Goal: Navigation & Orientation: Find specific page/section

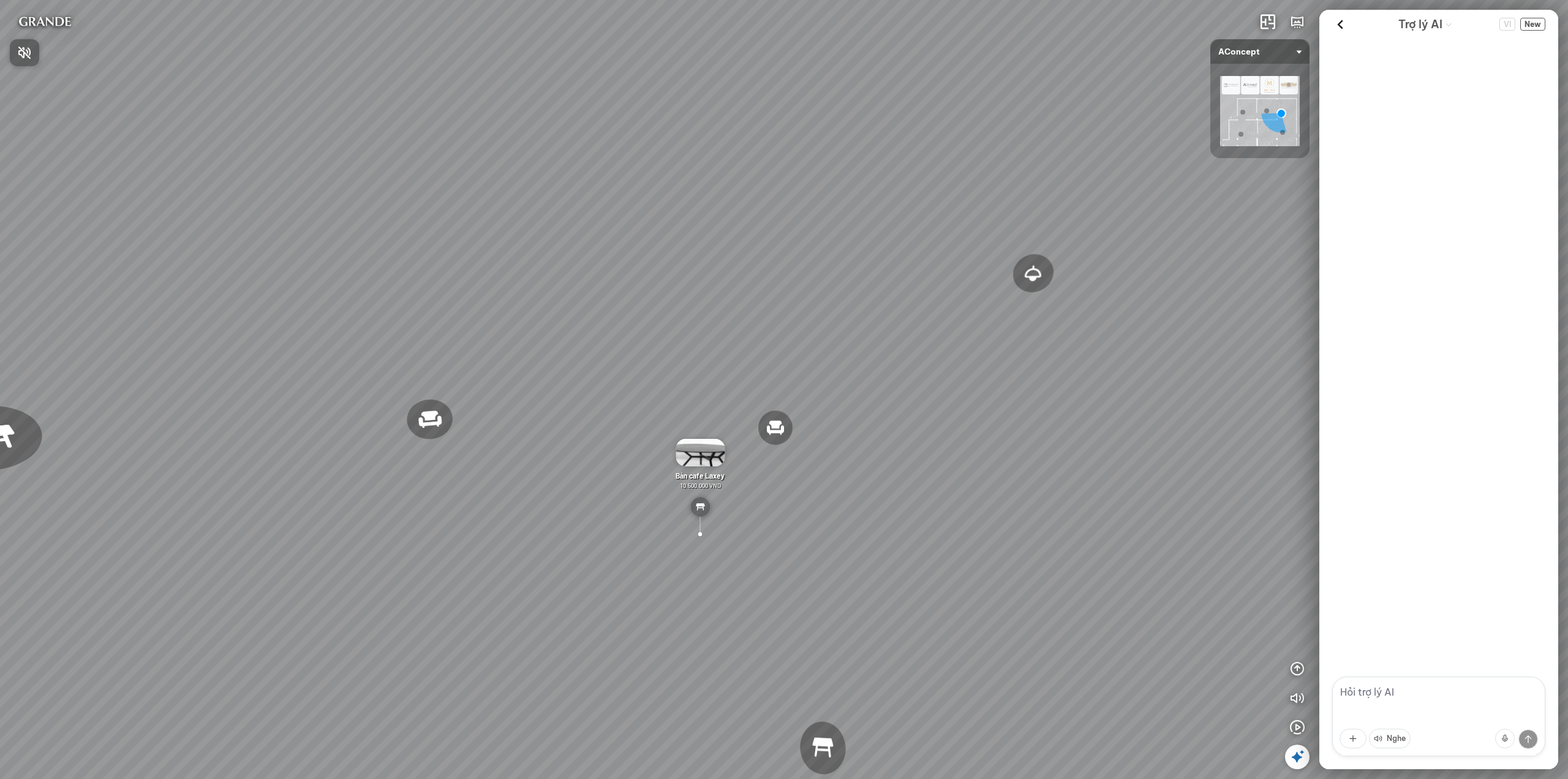
click at [1344, 28] on div at bounding box center [784, 389] width 1568 height 779
click at [1342, 26] on icon at bounding box center [1340, 24] width 19 height 19
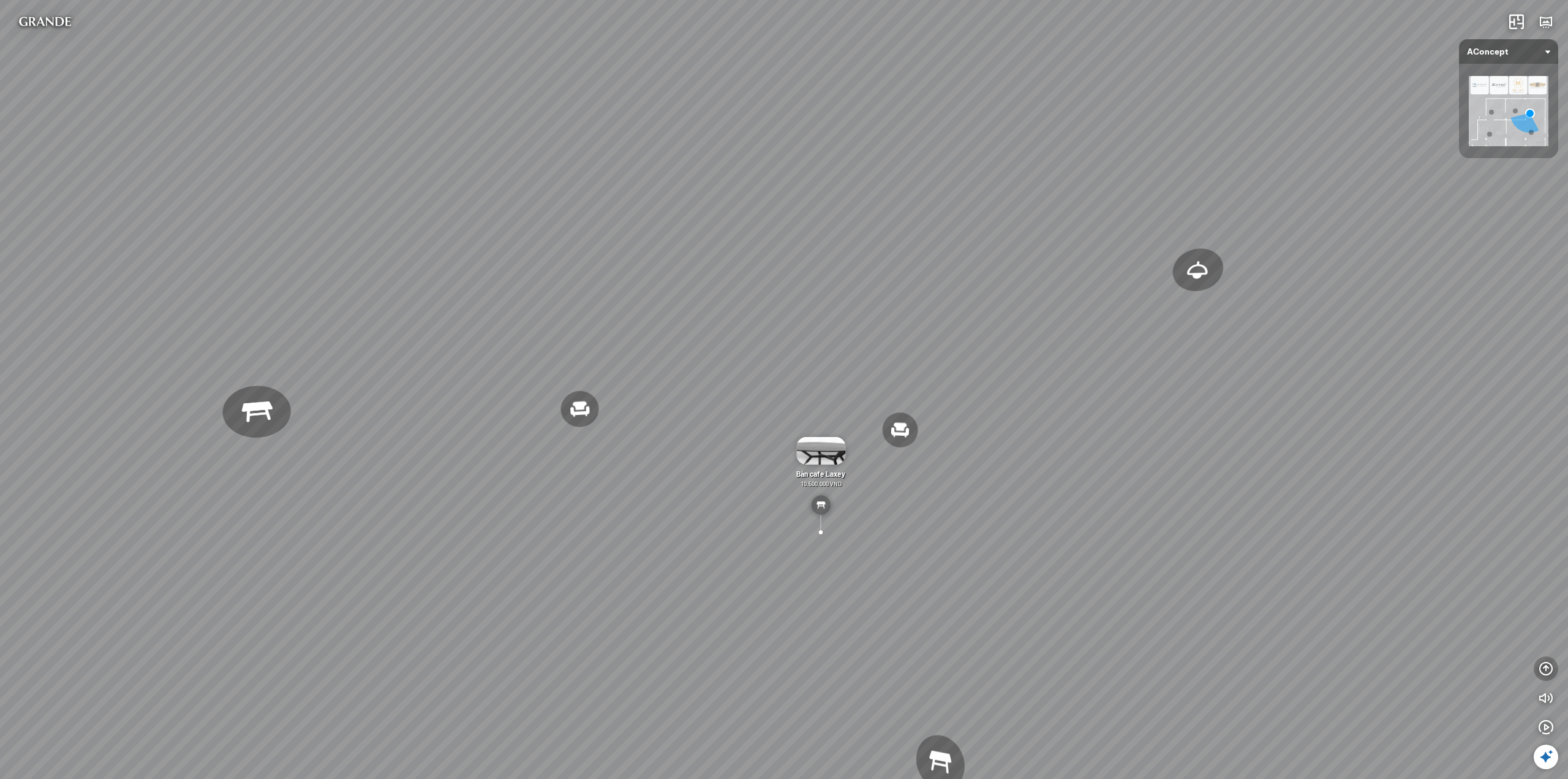
click at [1549, 669] on icon "button" at bounding box center [1547, 669] width 15 height 15
click at [1546, 612] on icon "button" at bounding box center [1547, 610] width 15 height 15
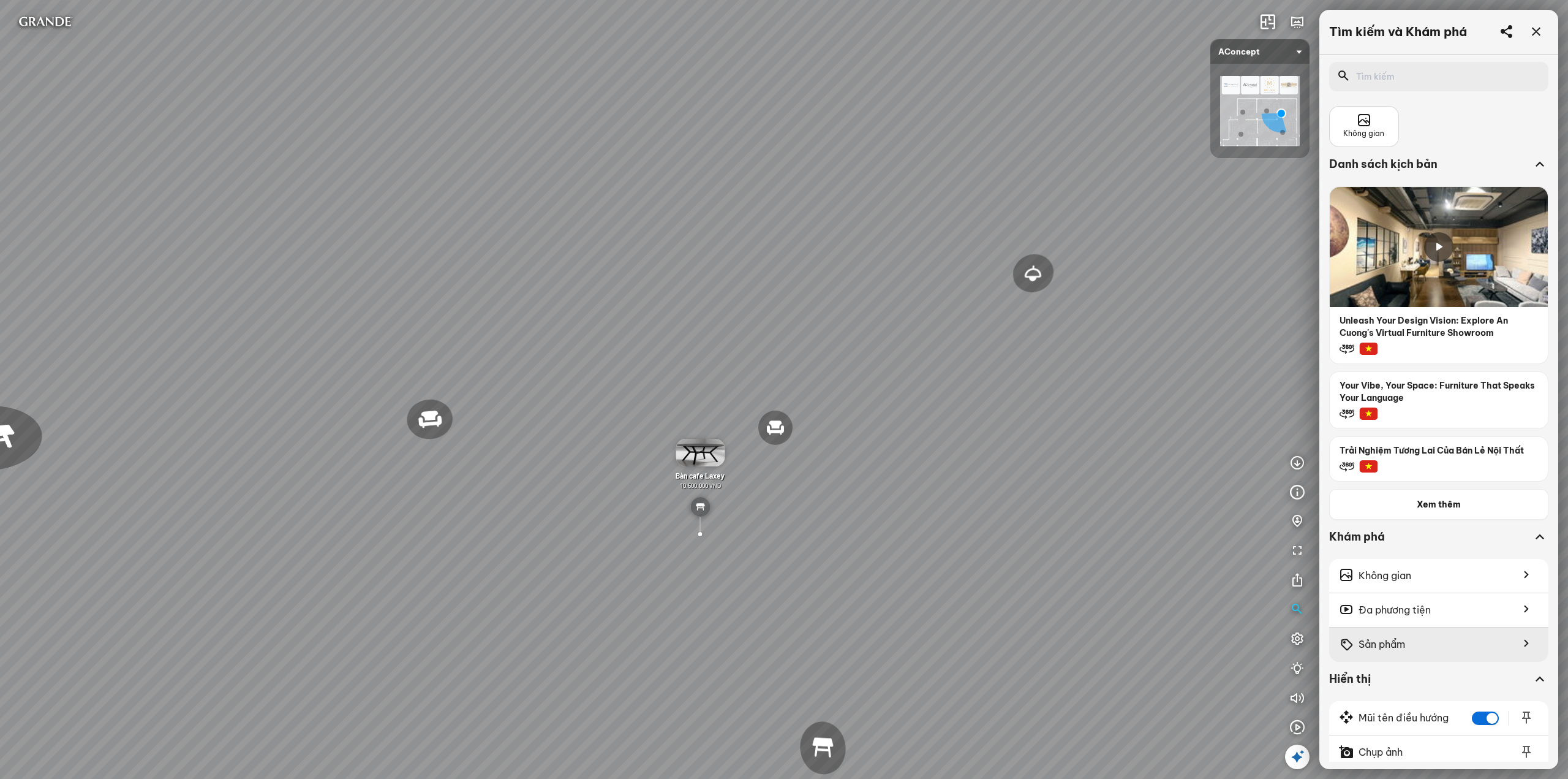
click at [1398, 646] on span "Sản phẩm" at bounding box center [1382, 644] width 47 height 15
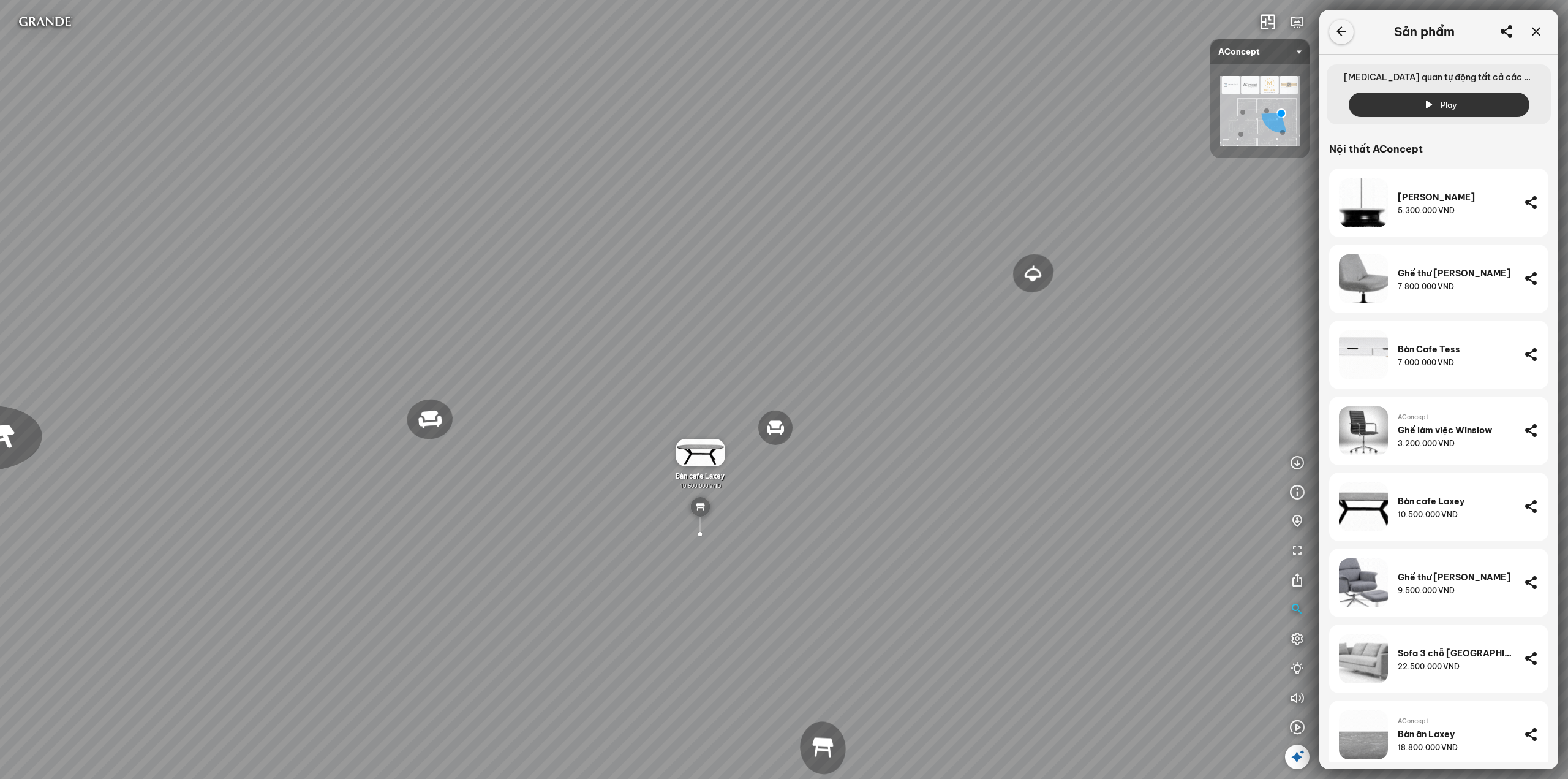
click at [1346, 30] on icon at bounding box center [1341, 32] width 15 height 15
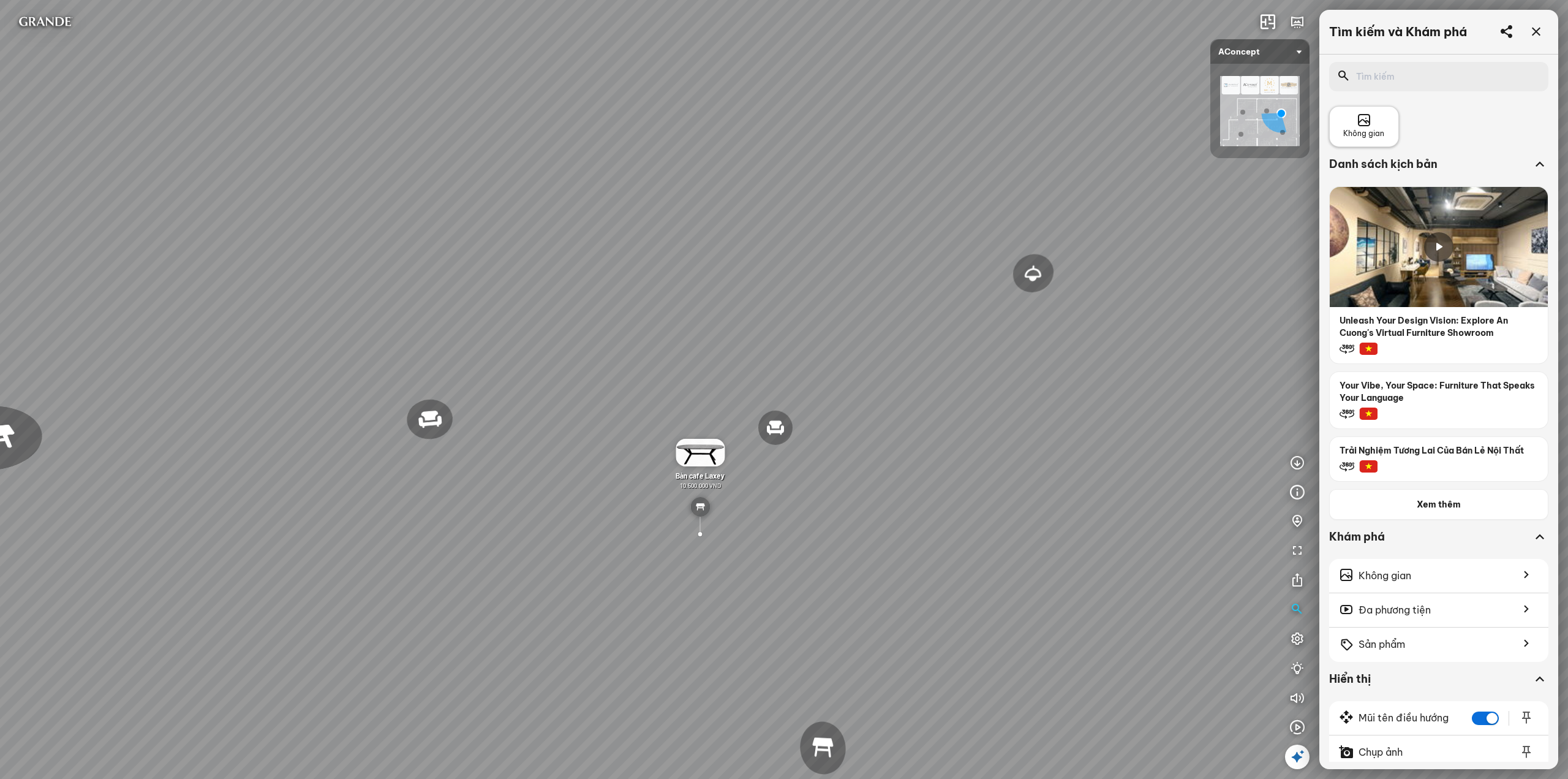
click at [1367, 122] on icon at bounding box center [1365, 120] width 15 height 15
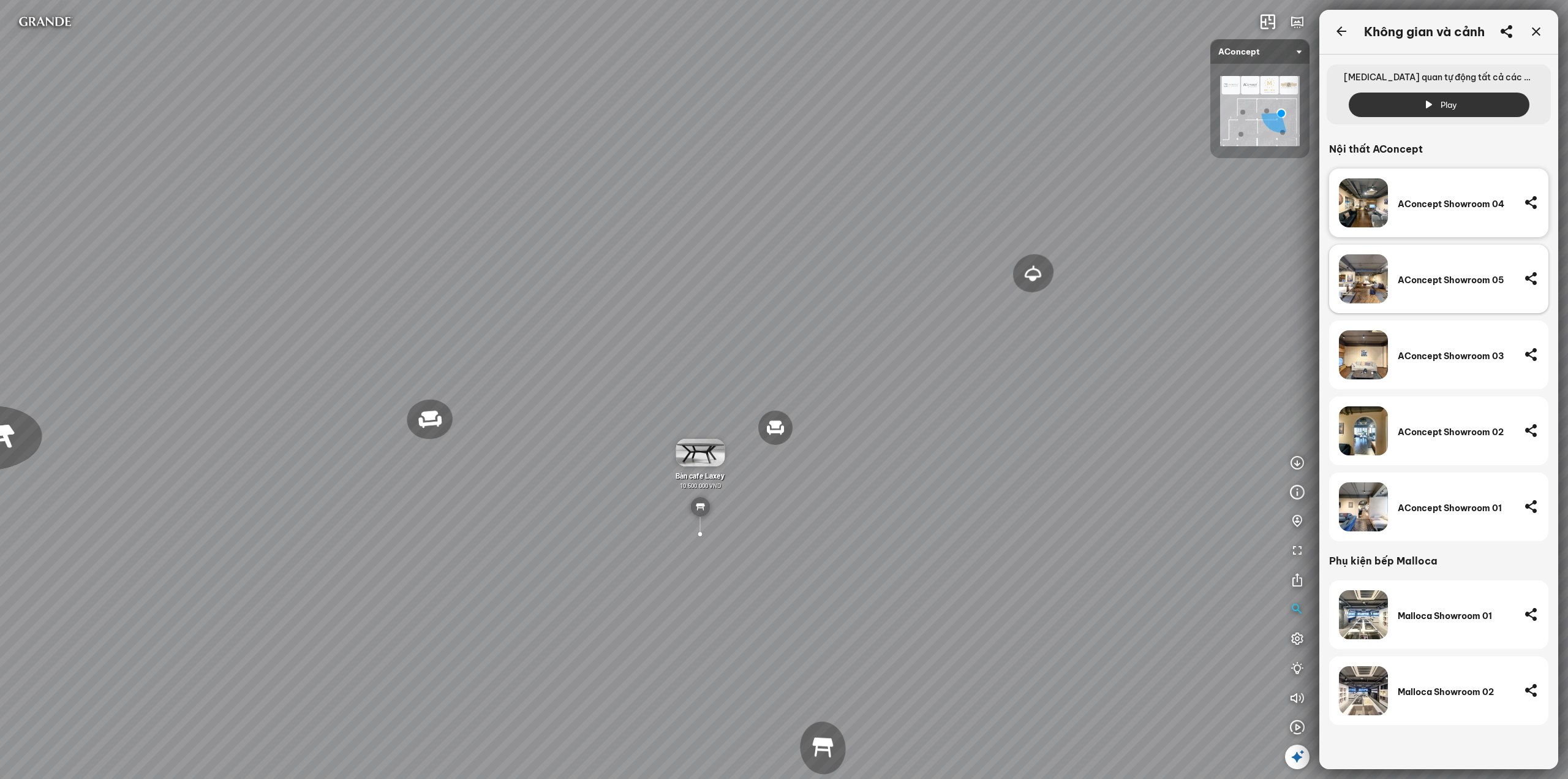
click at [1448, 281] on div "AConcept Showroom 05" at bounding box center [1456, 280] width 117 height 11
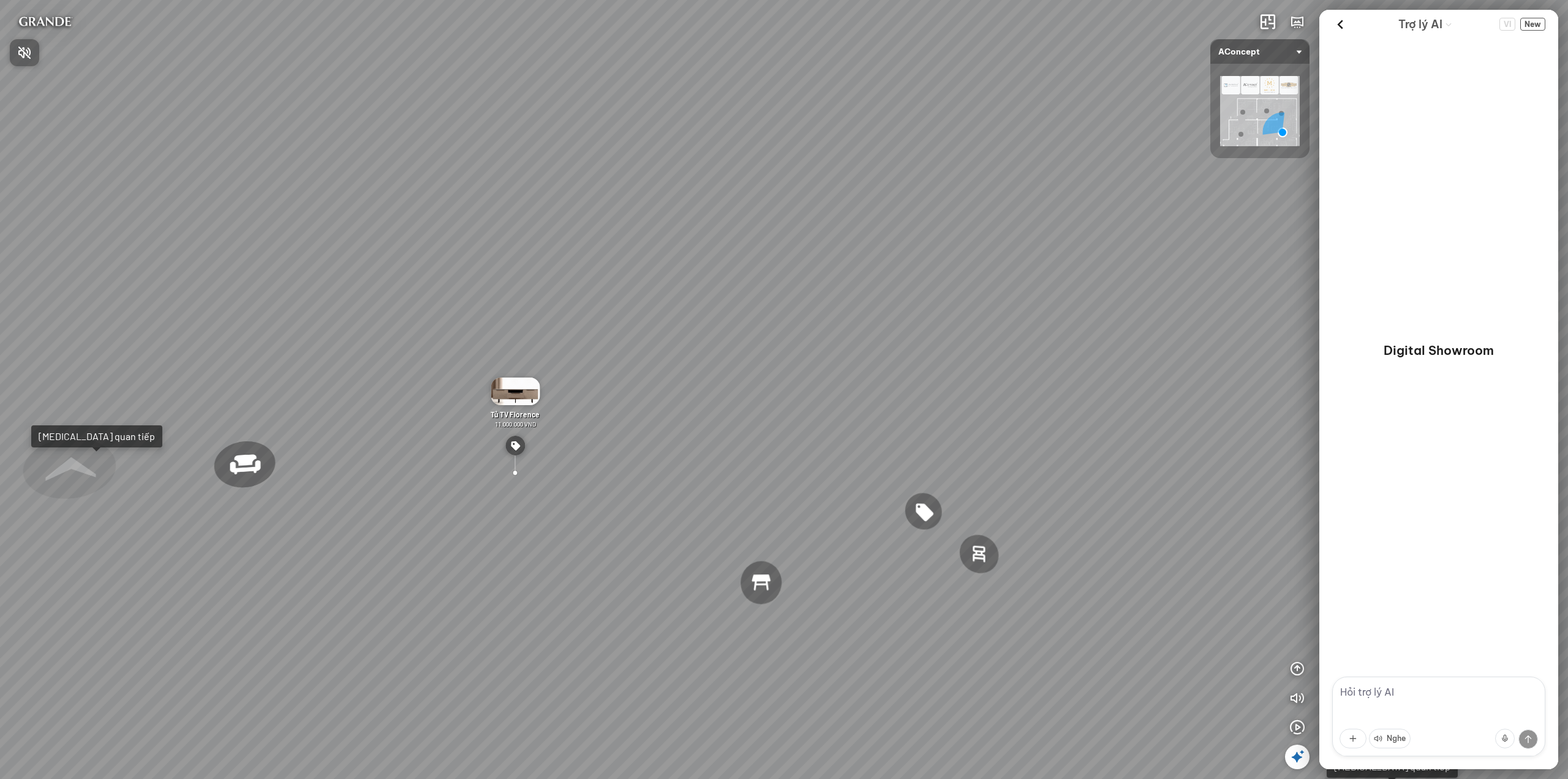
click at [243, 470] on div at bounding box center [784, 389] width 1568 height 779
click at [247, 468] on div at bounding box center [244, 465] width 65 height 53
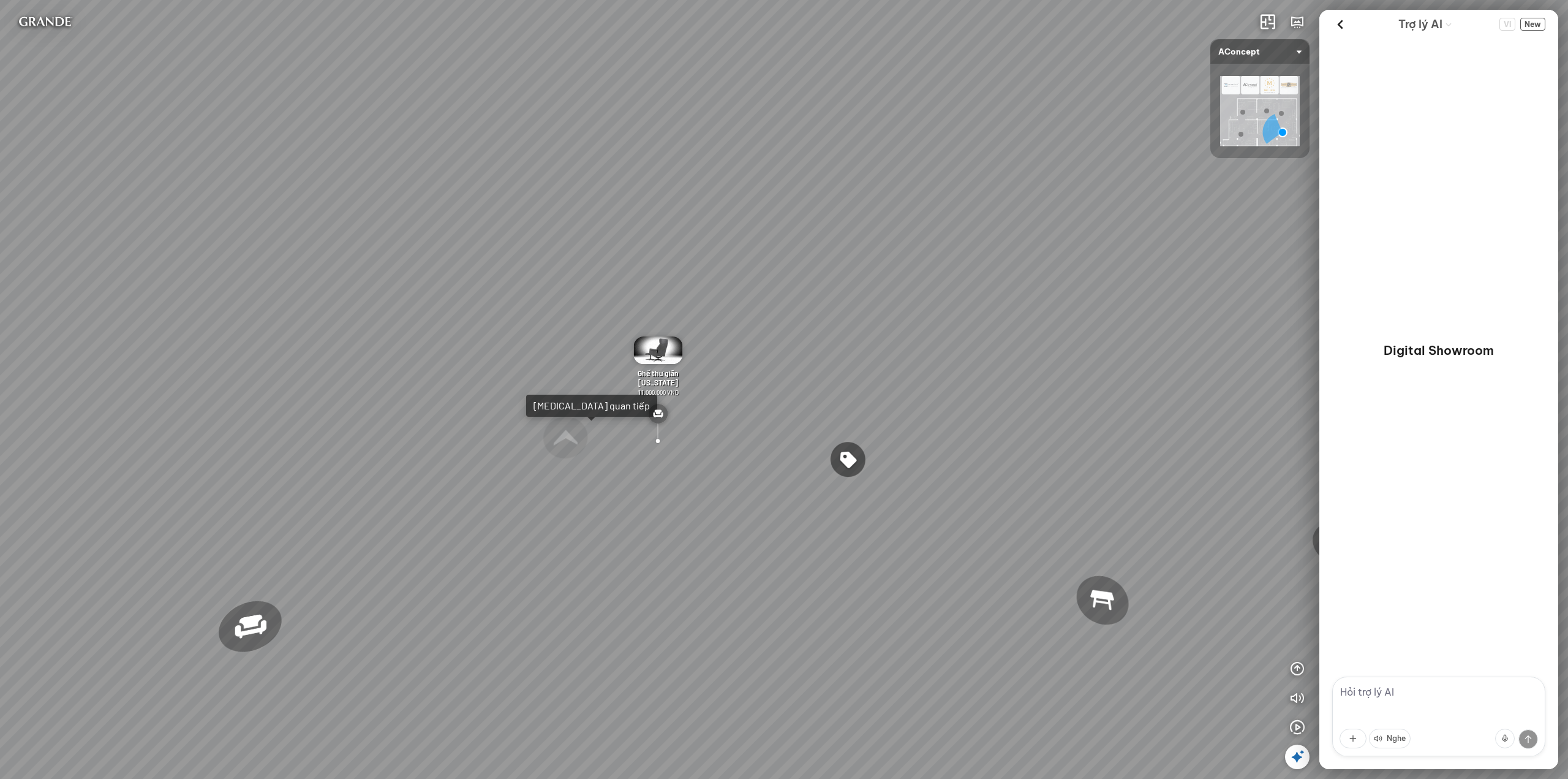
click at [1382, 699] on textarea at bounding box center [1438, 716] width 214 height 79
click at [1299, 703] on icon "button" at bounding box center [1297, 698] width 15 height 15
click at [1345, 28] on icon at bounding box center [1340, 24] width 19 height 19
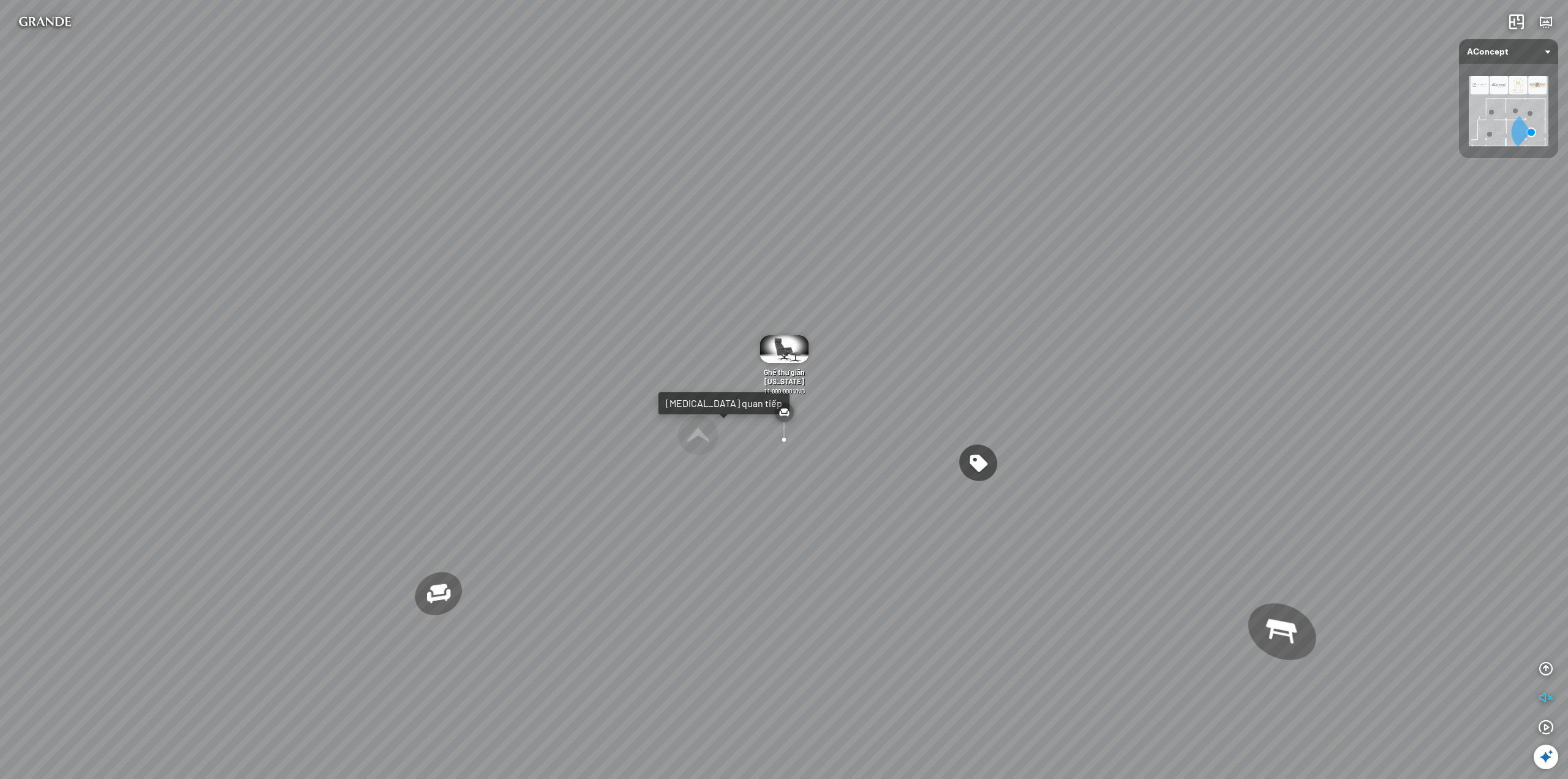
click at [1546, 761] on icon at bounding box center [1547, 757] width 15 height 15
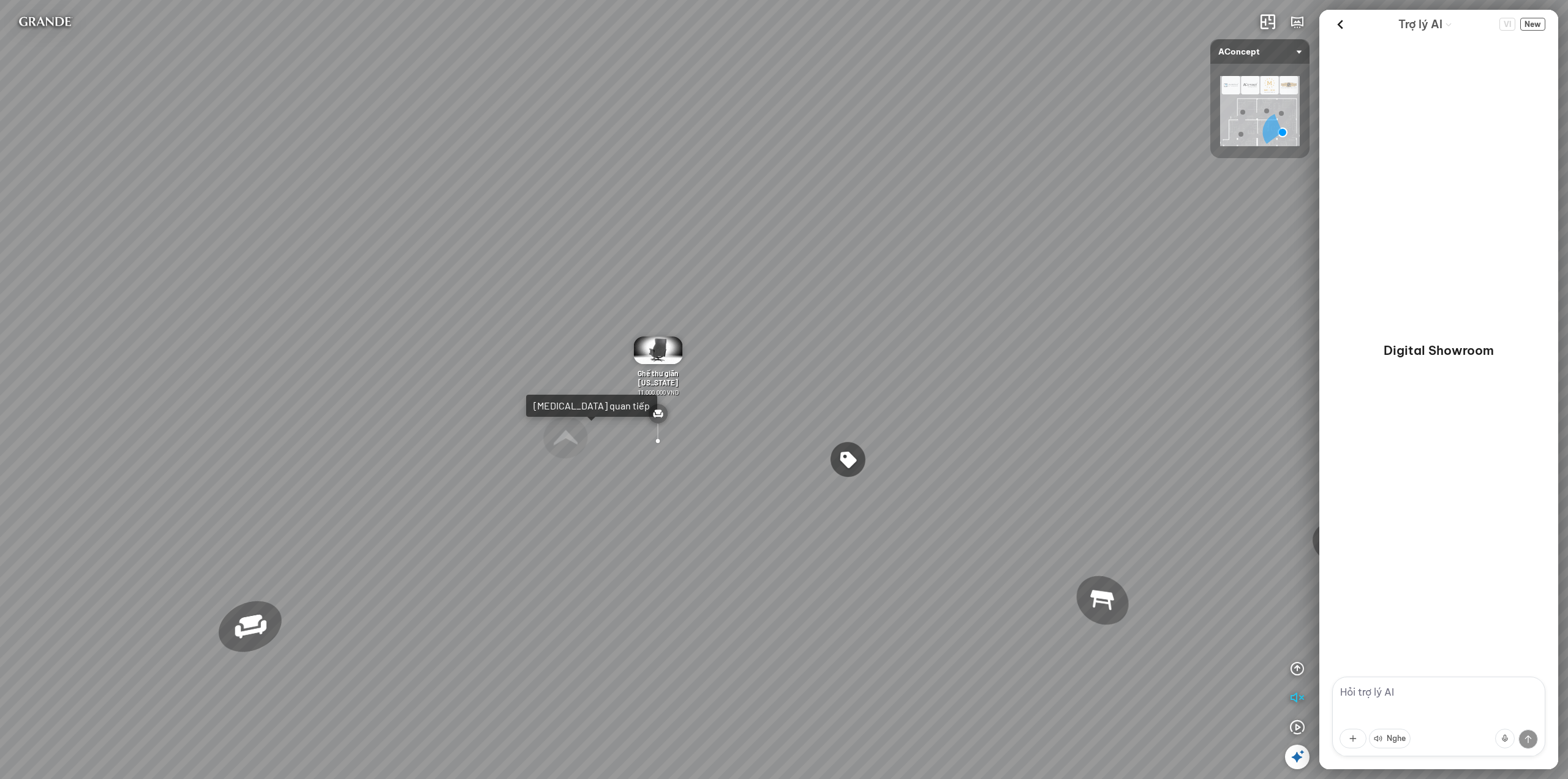
click at [1377, 702] on textarea at bounding box center [1438, 716] width 214 height 79
type textarea "máy hút khói khử mùi"
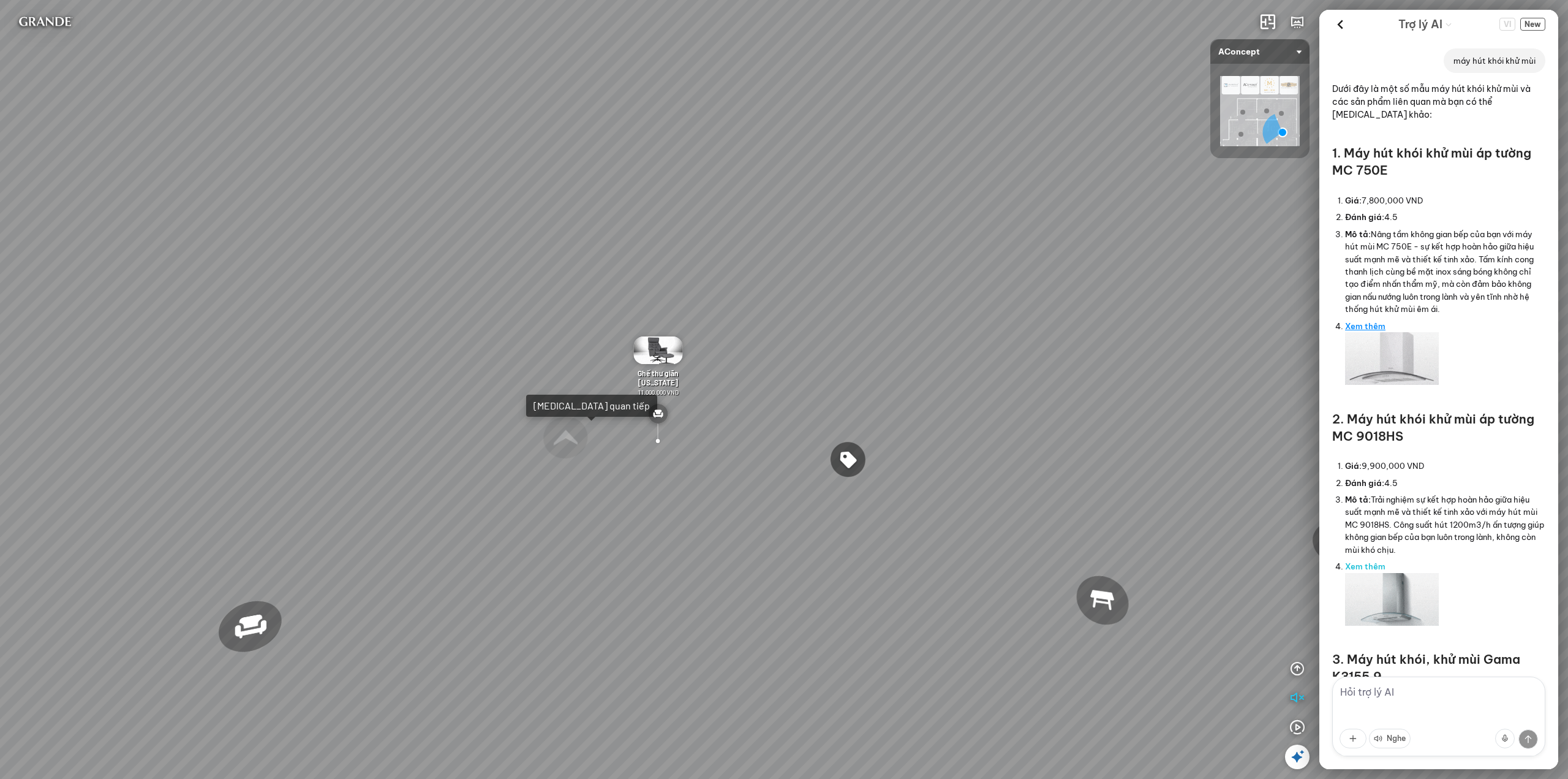
click at [1360, 326] on link "Xem thêm" at bounding box center [1365, 326] width 40 height 10
click at [1418, 703] on textarea at bounding box center [1438, 716] width 214 height 79
type textarea "tới nhà bếp"
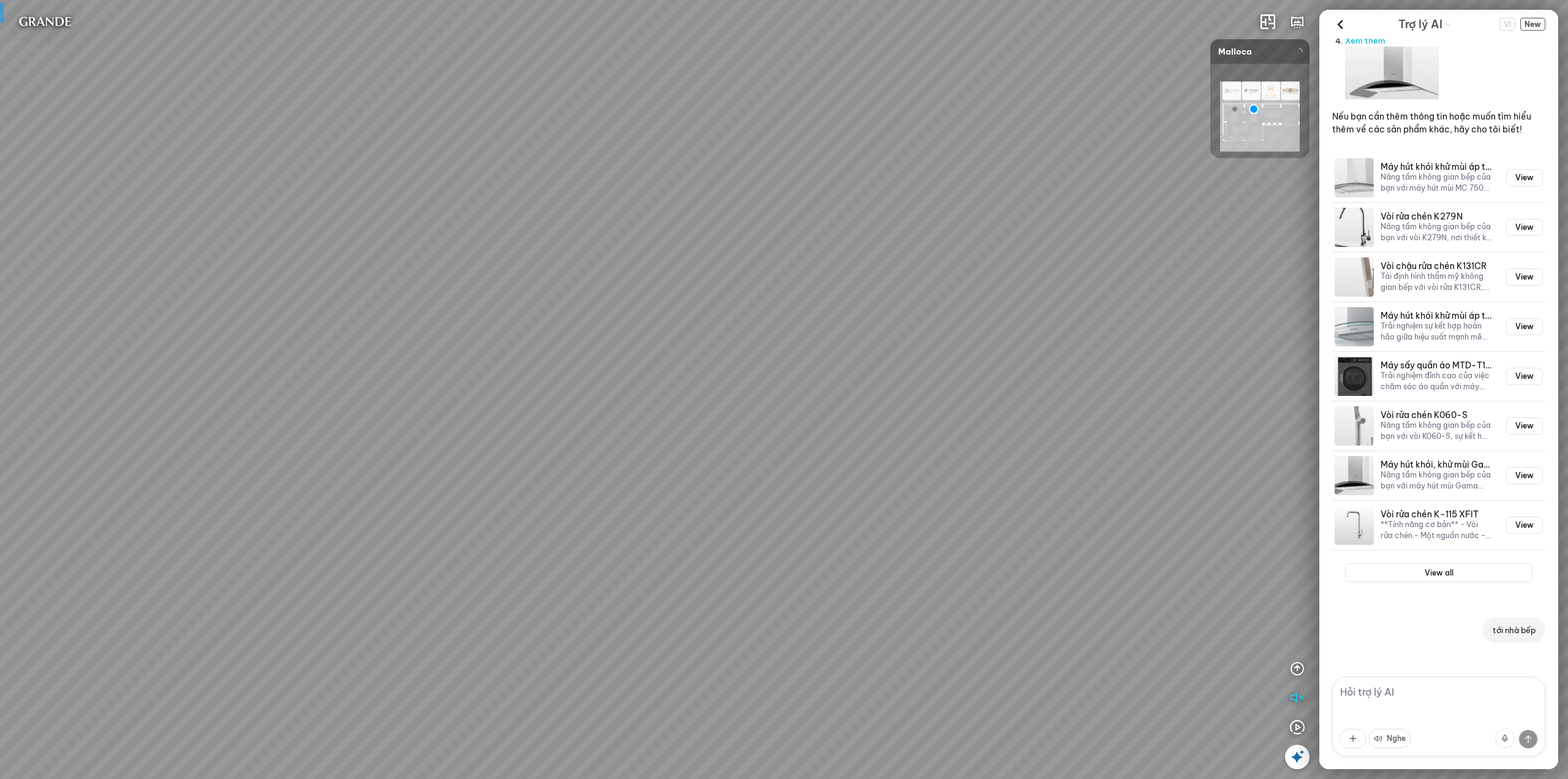
scroll to position [742, 0]
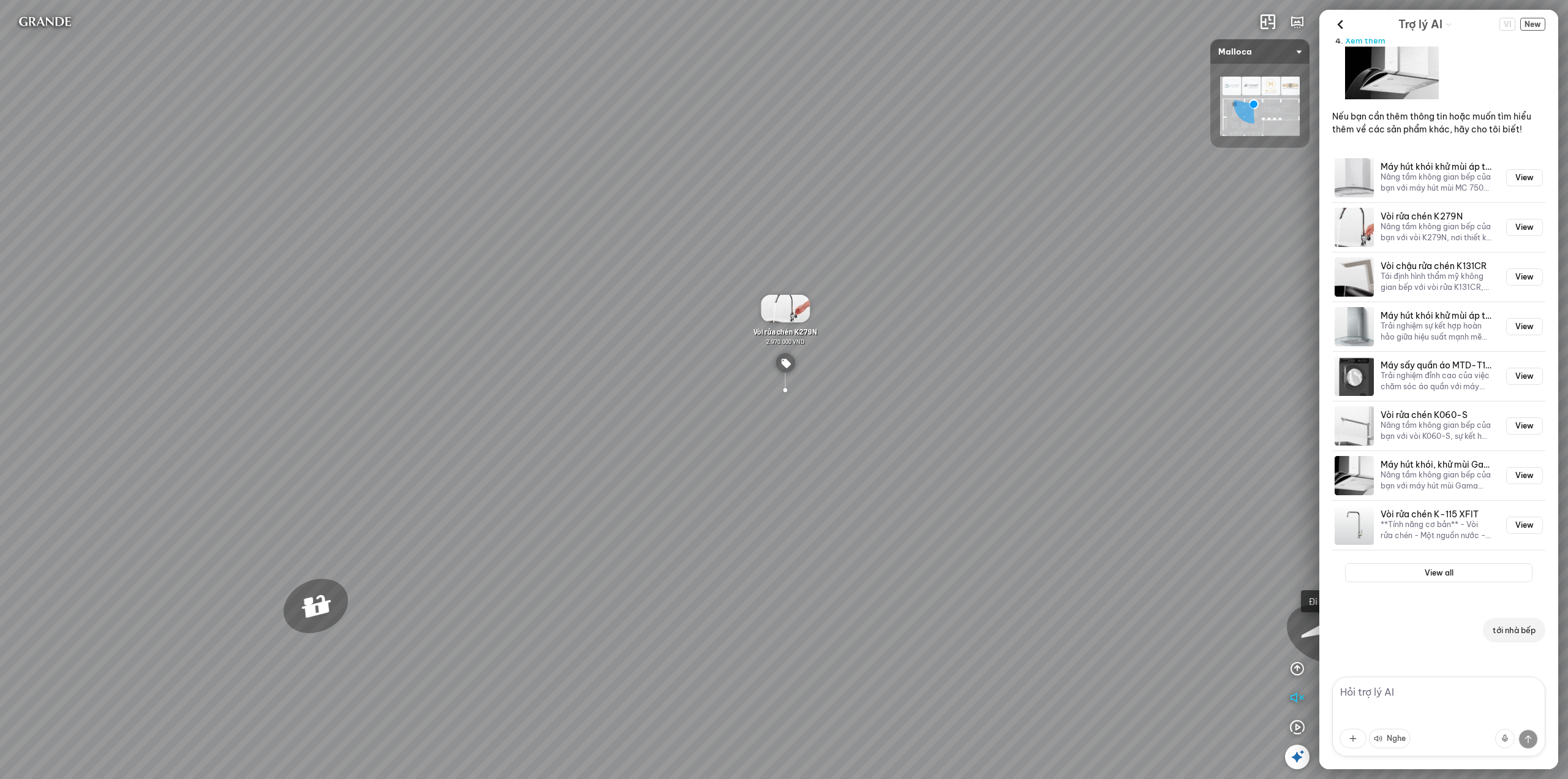
click at [1377, 687] on textarea at bounding box center [1438, 716] width 214 height 79
click at [1339, 20] on icon at bounding box center [1340, 24] width 19 height 19
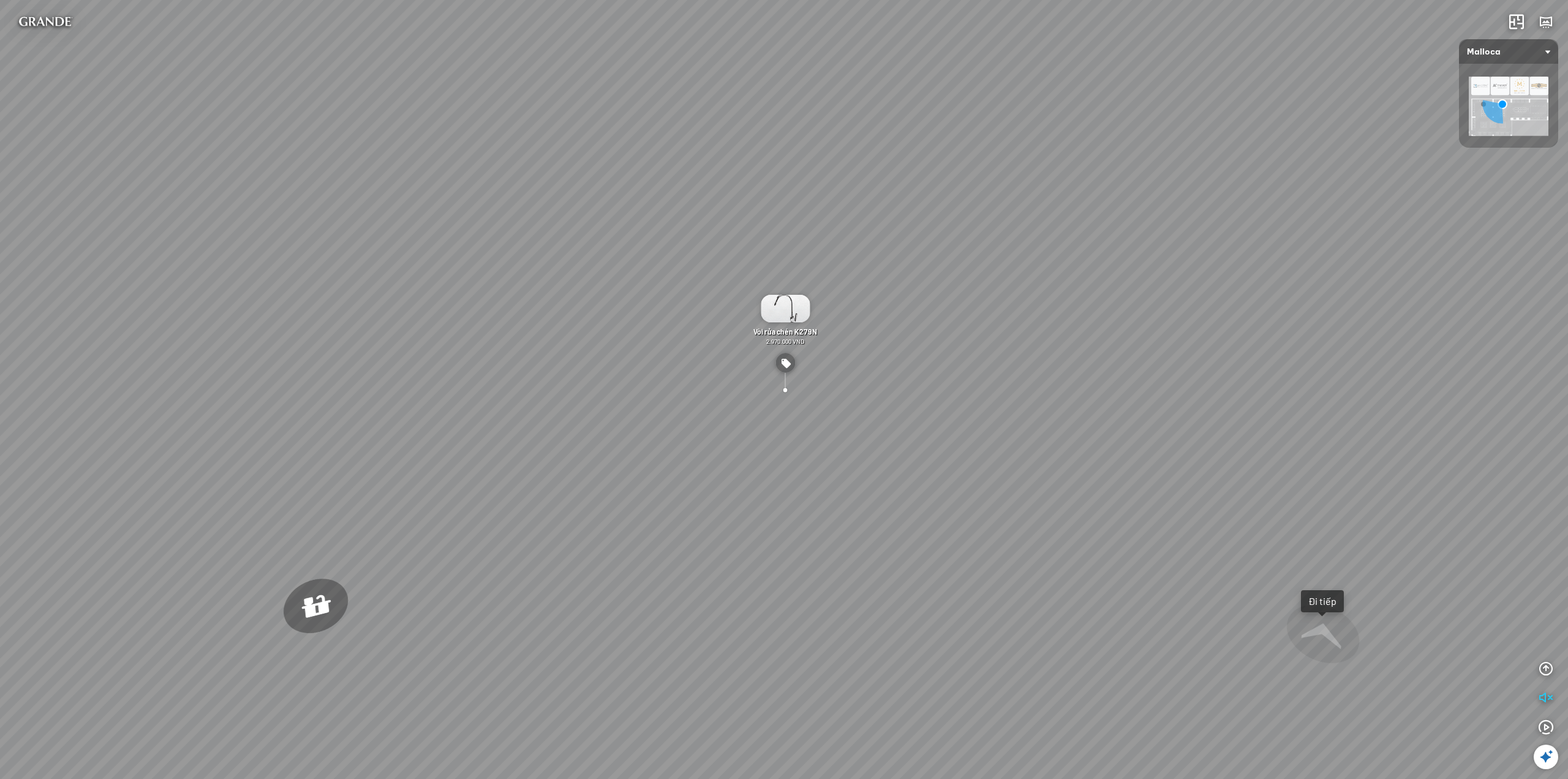
scroll to position [10490, 0]
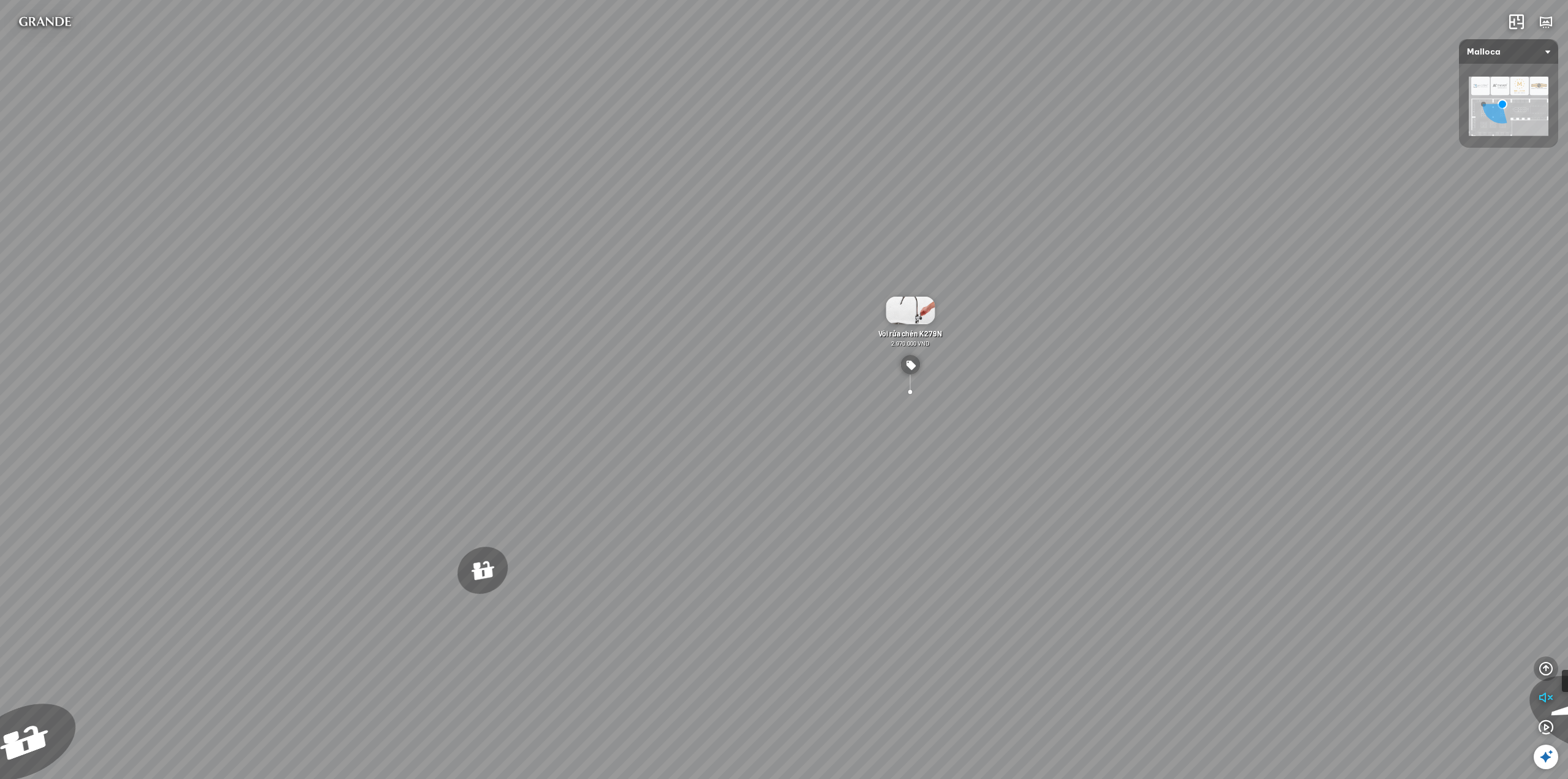
click at [1541, 663] on icon "button" at bounding box center [1547, 669] width 15 height 15
click at [1546, 605] on icon "button" at bounding box center [1547, 610] width 15 height 15
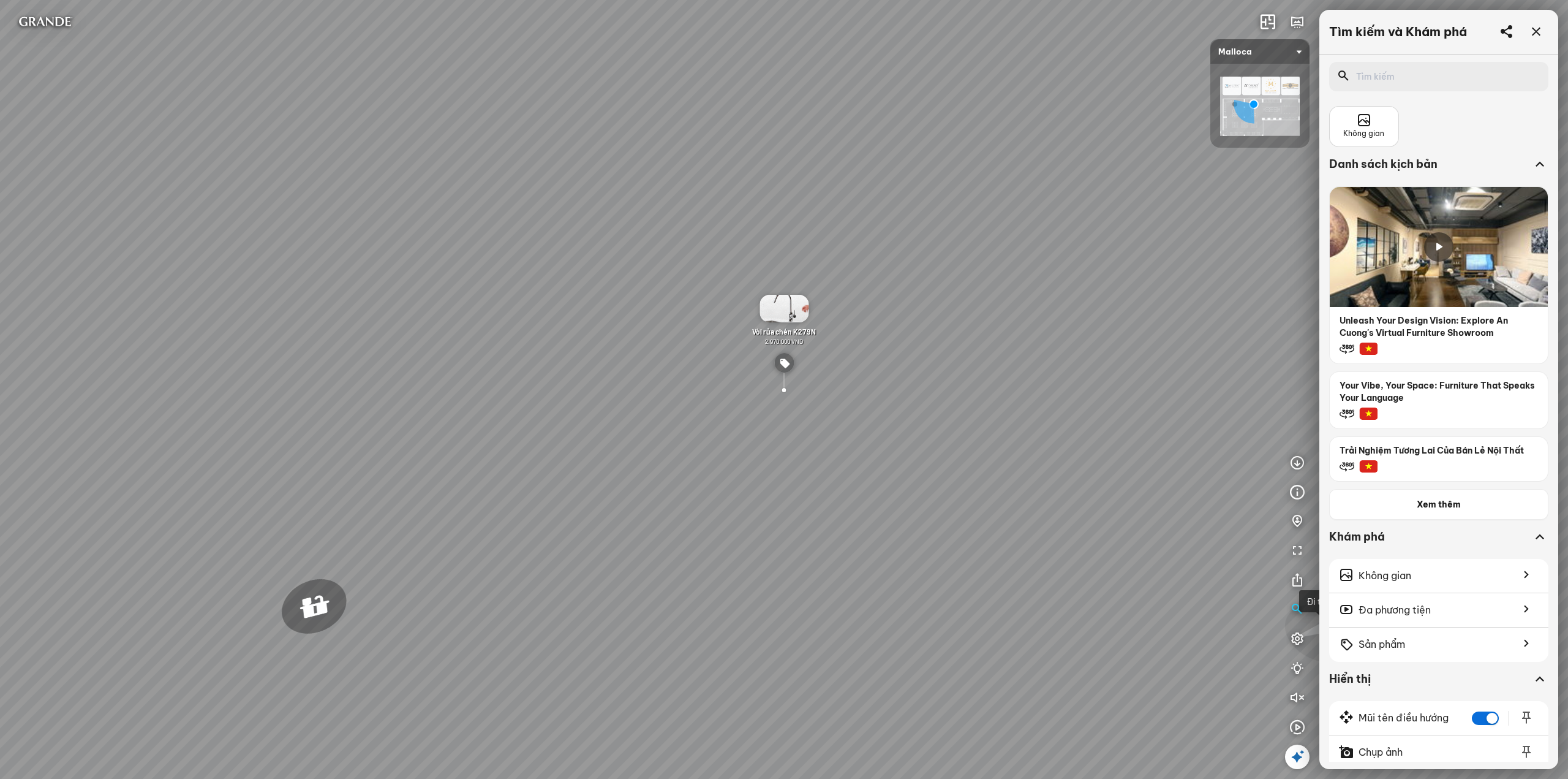
scroll to position [1, 0]
click at [1359, 132] on span "Không gian" at bounding box center [1364, 133] width 41 height 11
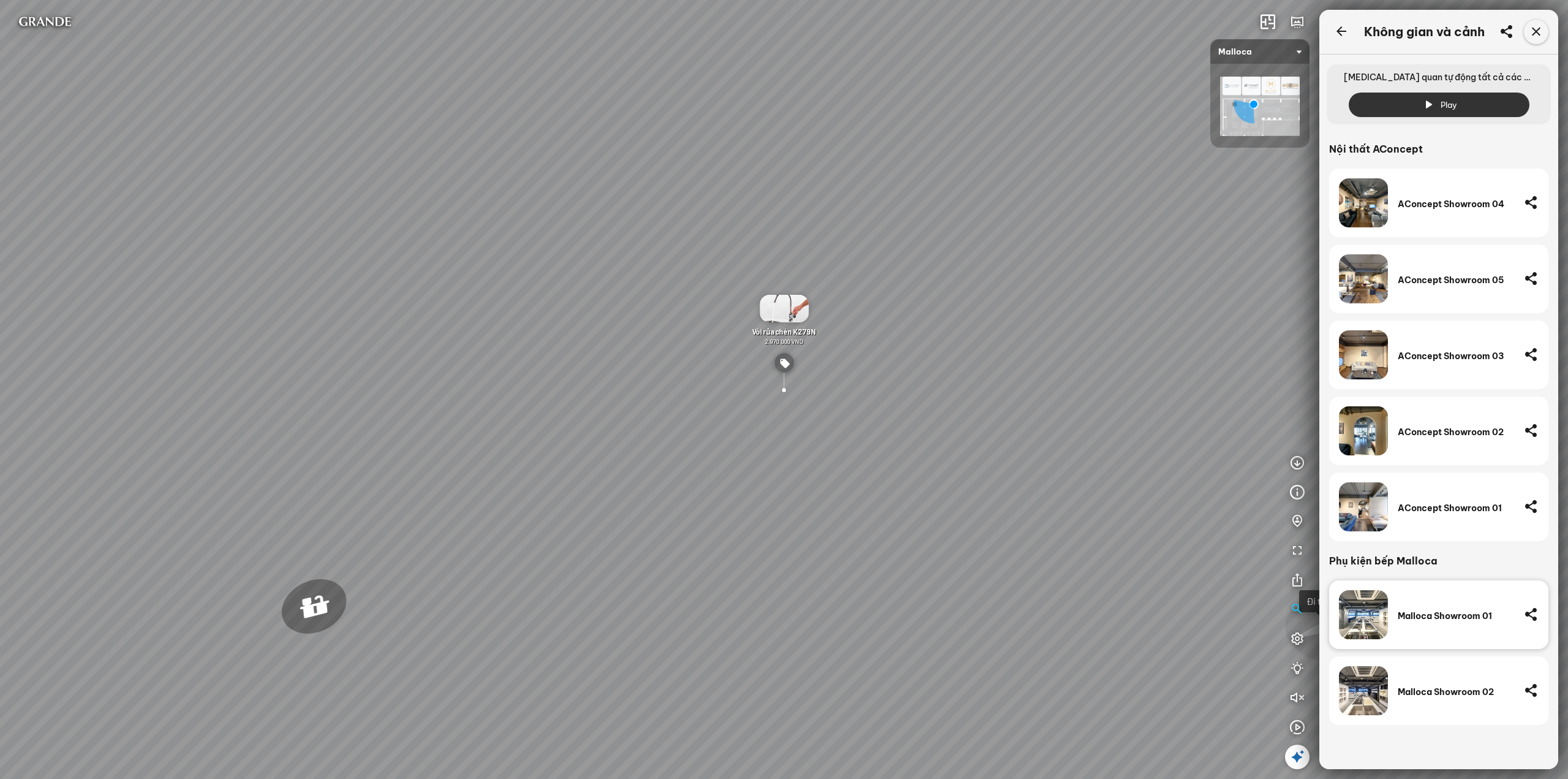
click at [1534, 28] on icon at bounding box center [1536, 32] width 15 height 15
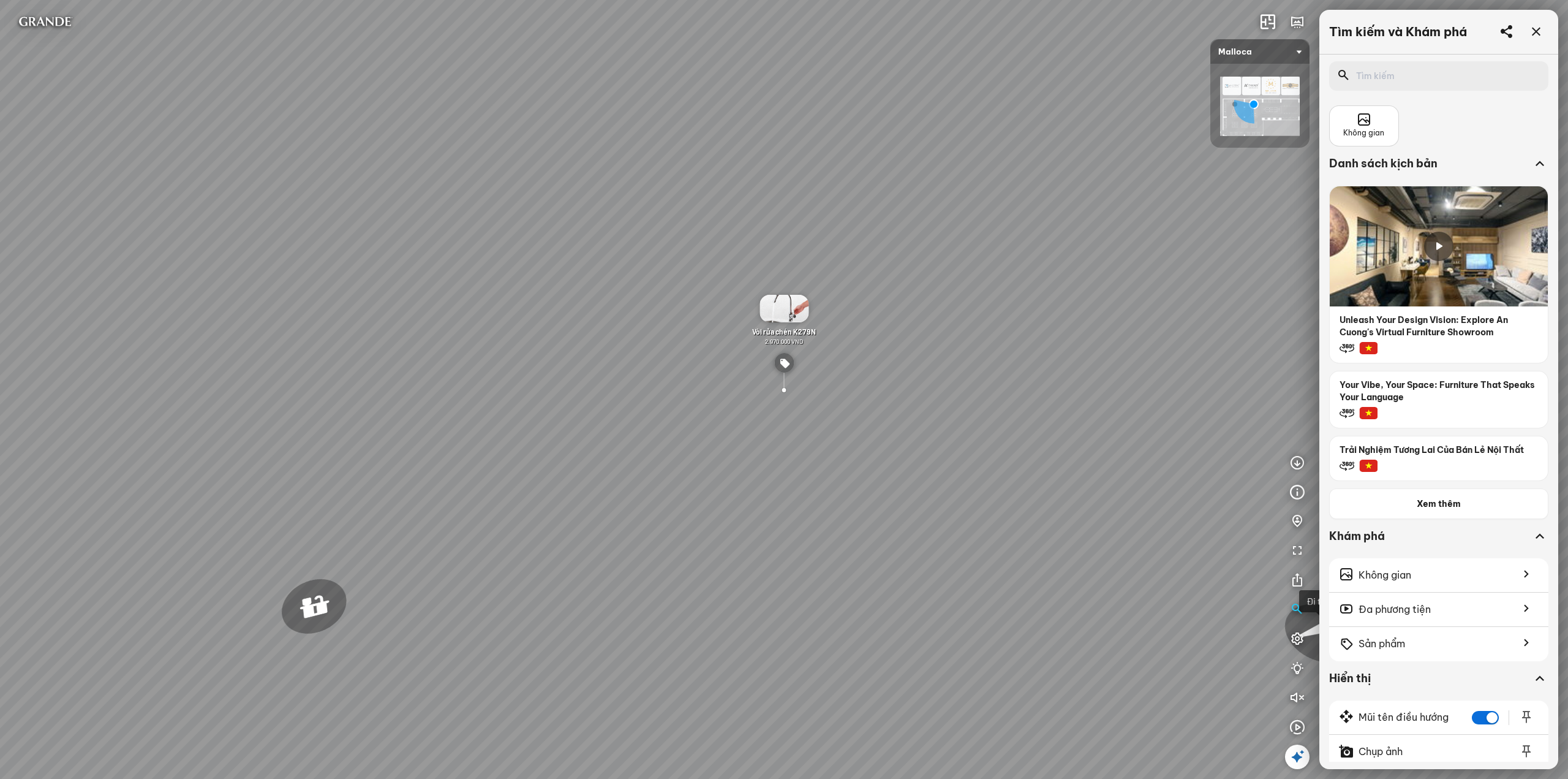
click at [1288, 746] on div "Chậu rửa chén hai hộc bán thủ công Malloca MS 610T 9.460.000 VND Máy hút khói k…" at bounding box center [784, 389] width 1568 height 779
click at [1292, 754] on icon at bounding box center [1297, 757] width 15 height 15
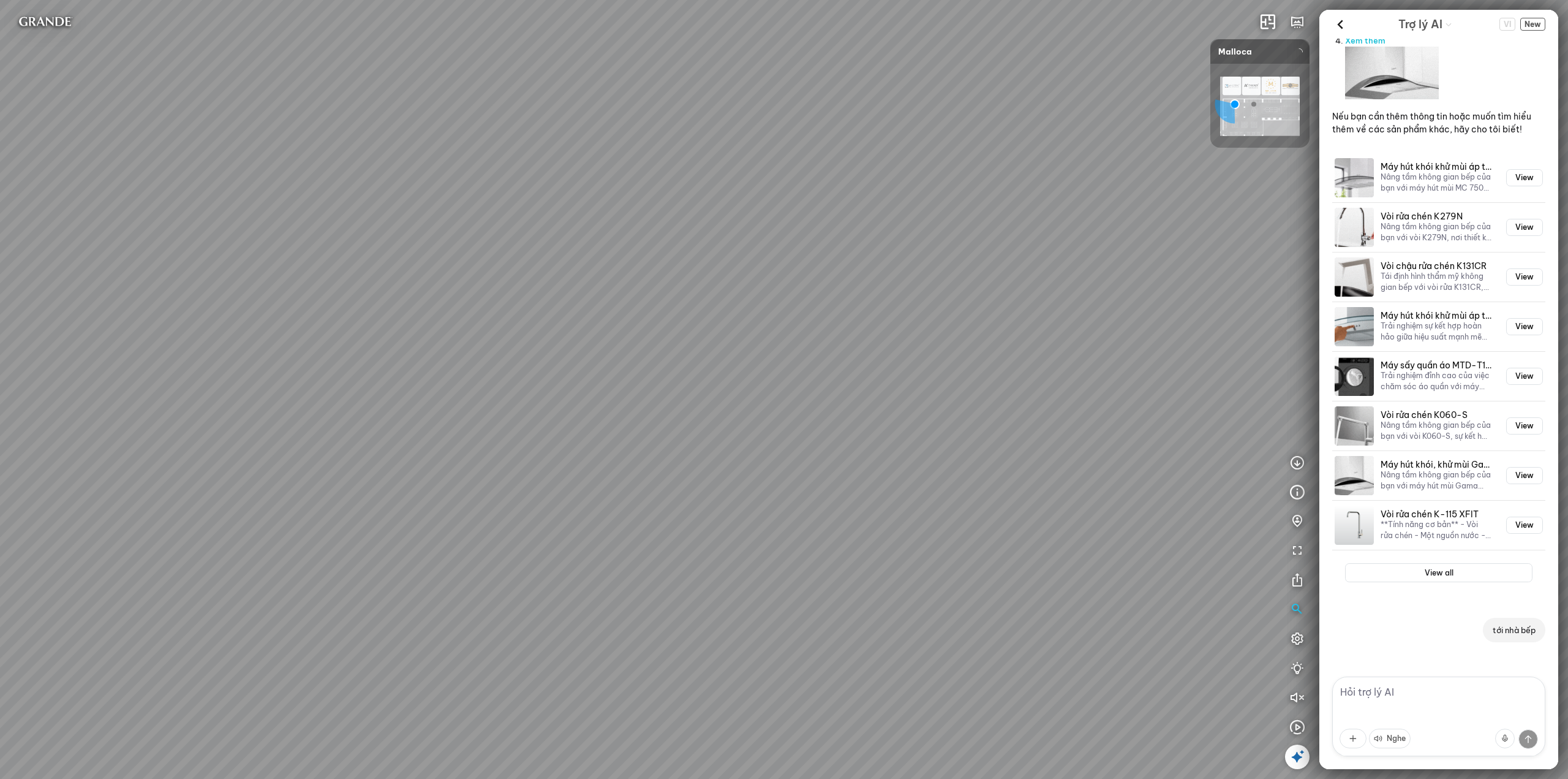
scroll to position [742, 0]
click at [1296, 756] on icon at bounding box center [1297, 757] width 15 height 15
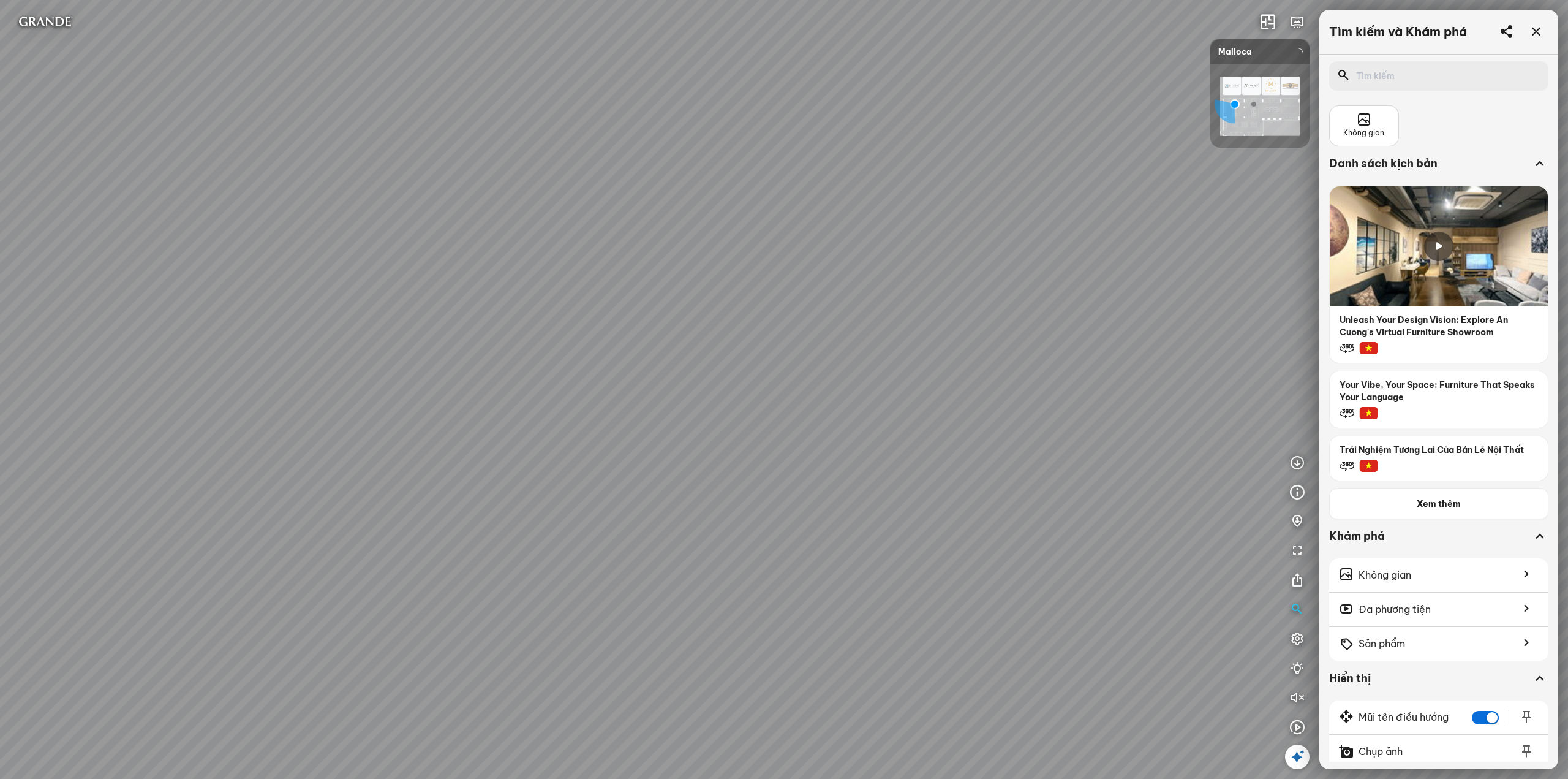
click at [1297, 756] on icon at bounding box center [1297, 757] width 15 height 15
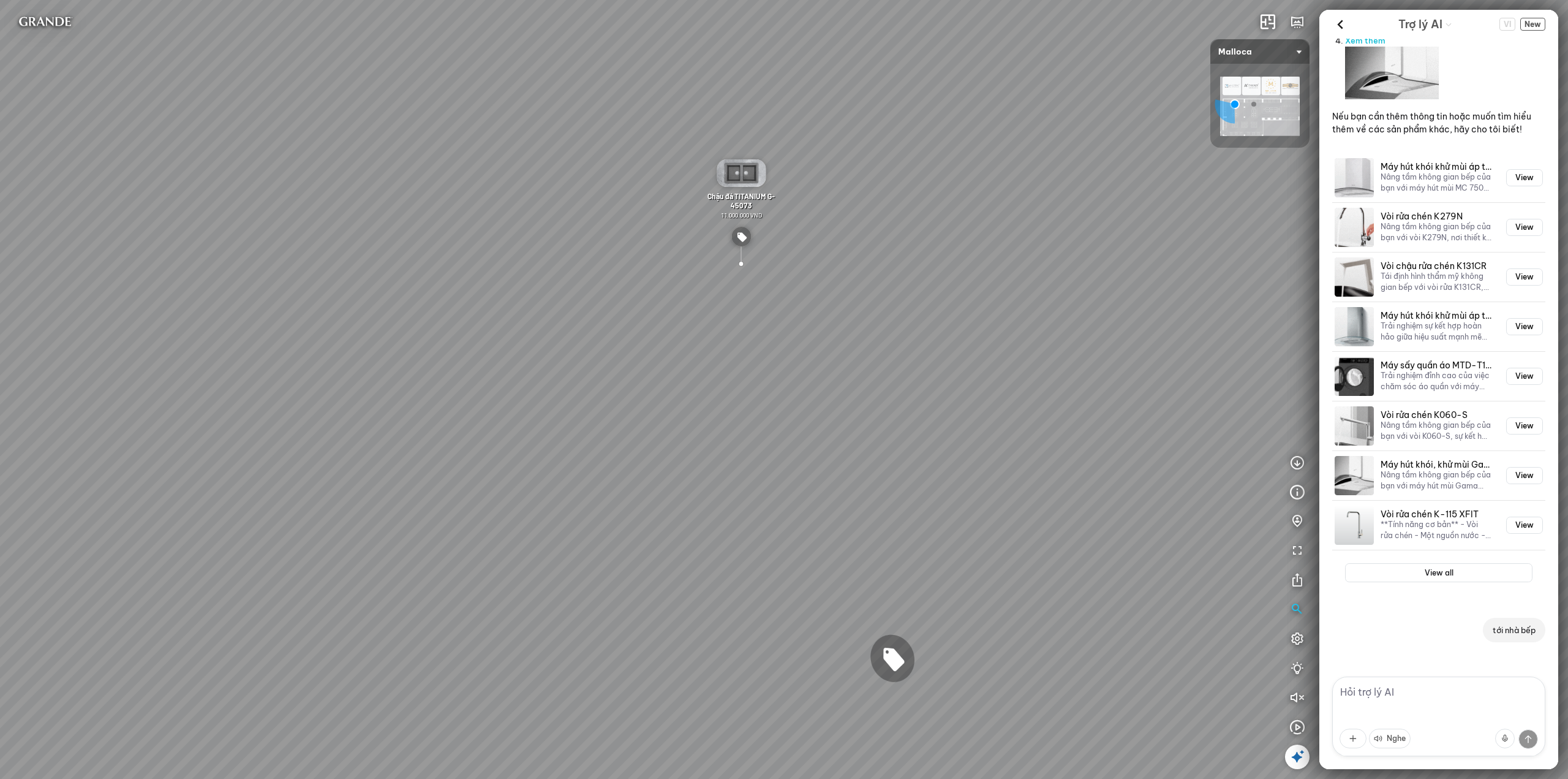
scroll to position [742, 0]
click at [1396, 689] on textarea at bounding box center [1438, 716] width 214 height 79
type textarea "tới nội thất aconcept"
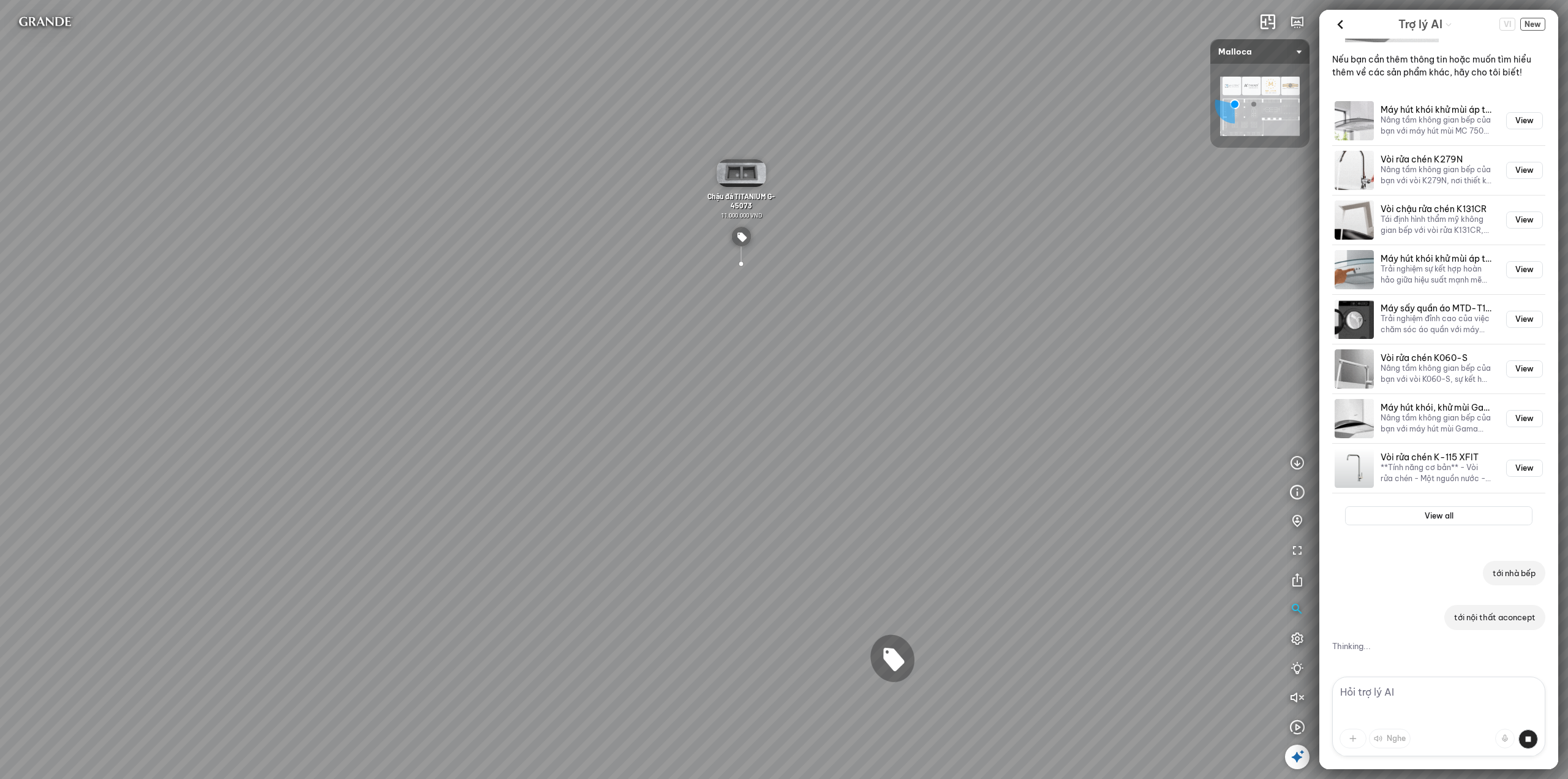
scroll to position [786, 0]
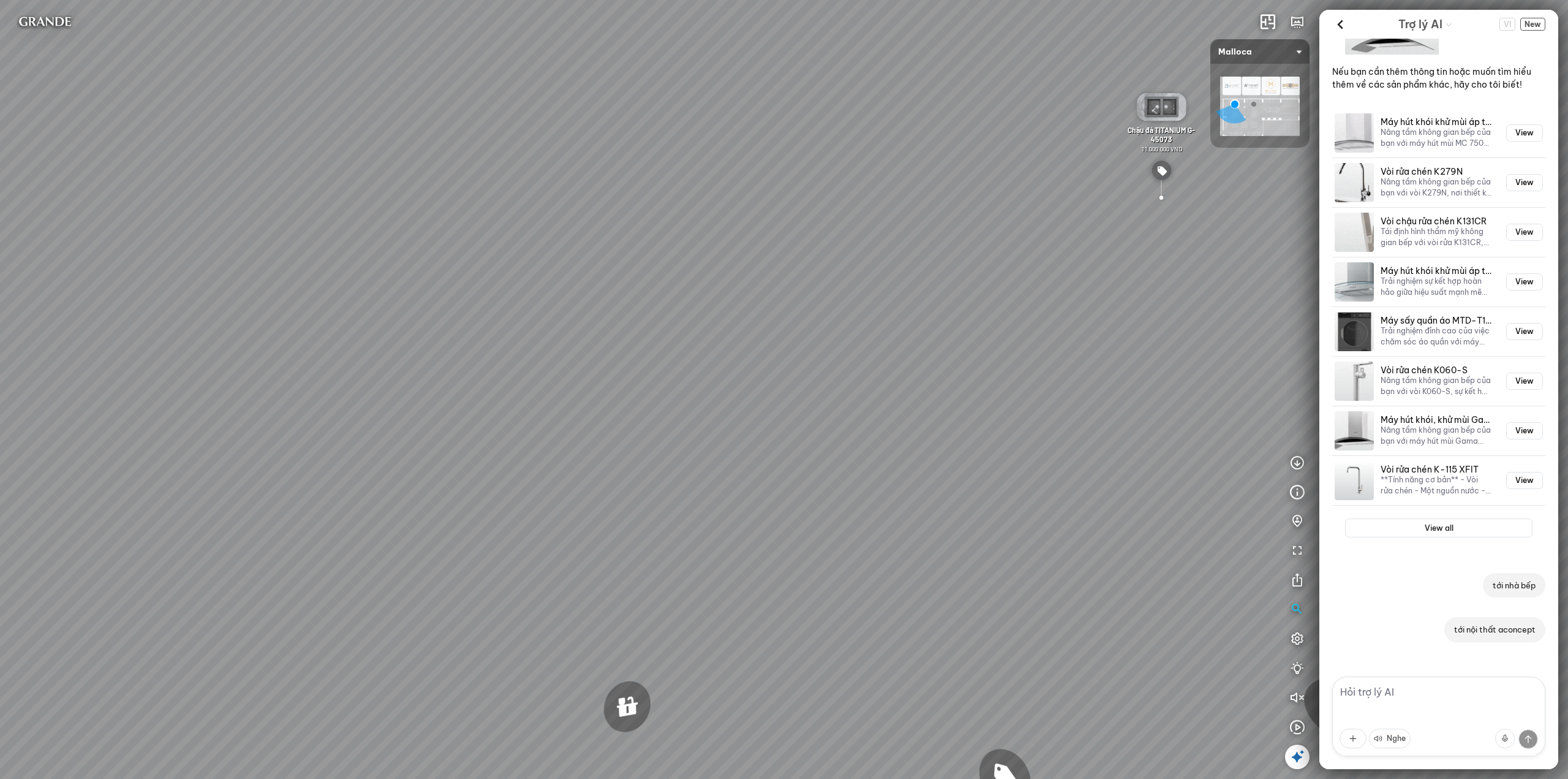
drag, startPoint x: 701, startPoint y: 560, endPoint x: 1135, endPoint y: 508, distance: 437.1
click at [1052, 515] on div "Chậu rửa chén MS 6075 6.710.000 VND Vòi chậu rửa chén MF-043 7.920.000 VND Vòi …" at bounding box center [784, 389] width 1568 height 779
click at [1297, 609] on icon "button" at bounding box center [1297, 610] width 15 height 15
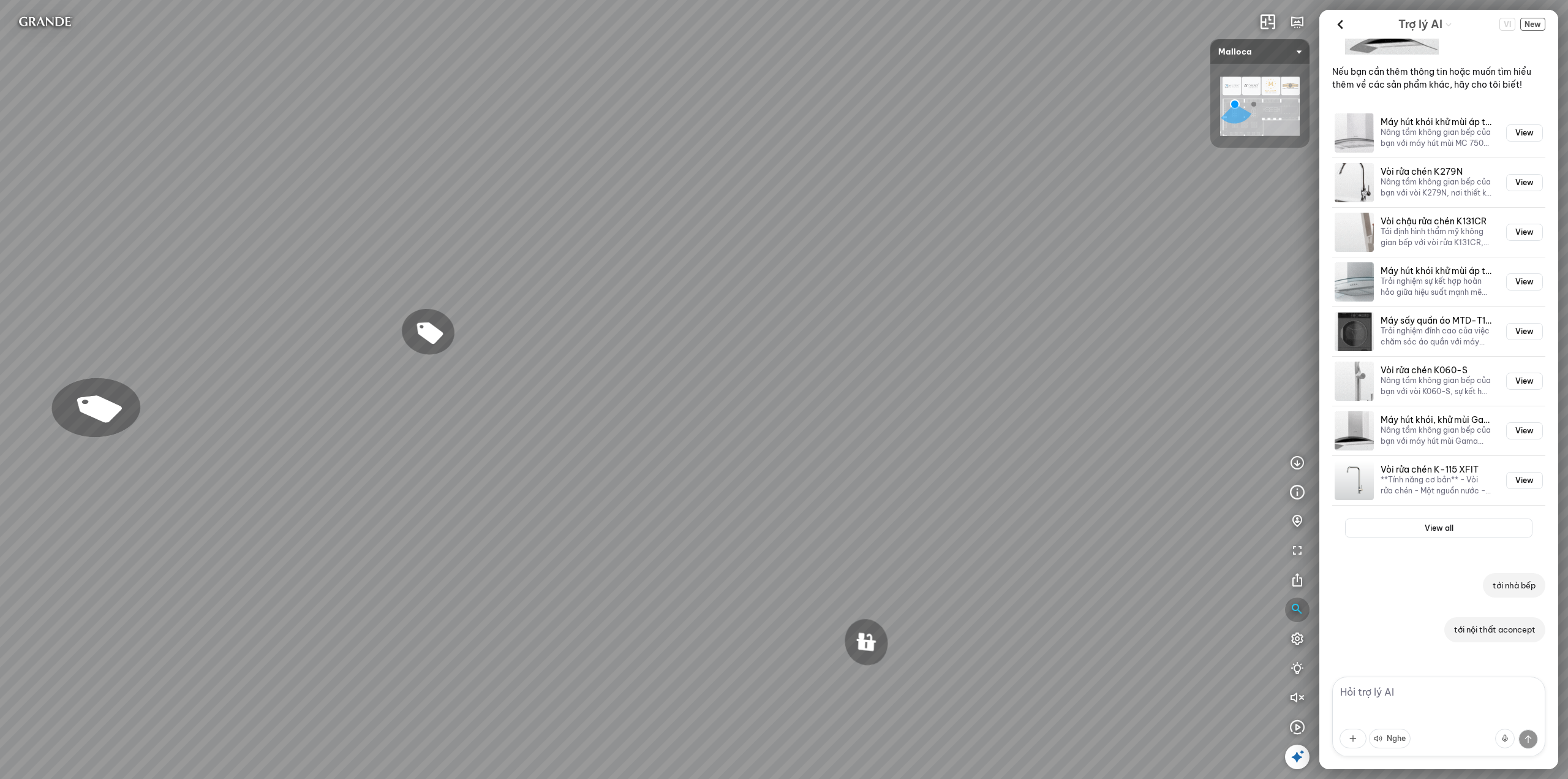
click at [1299, 605] on icon "button" at bounding box center [1297, 610] width 15 height 15
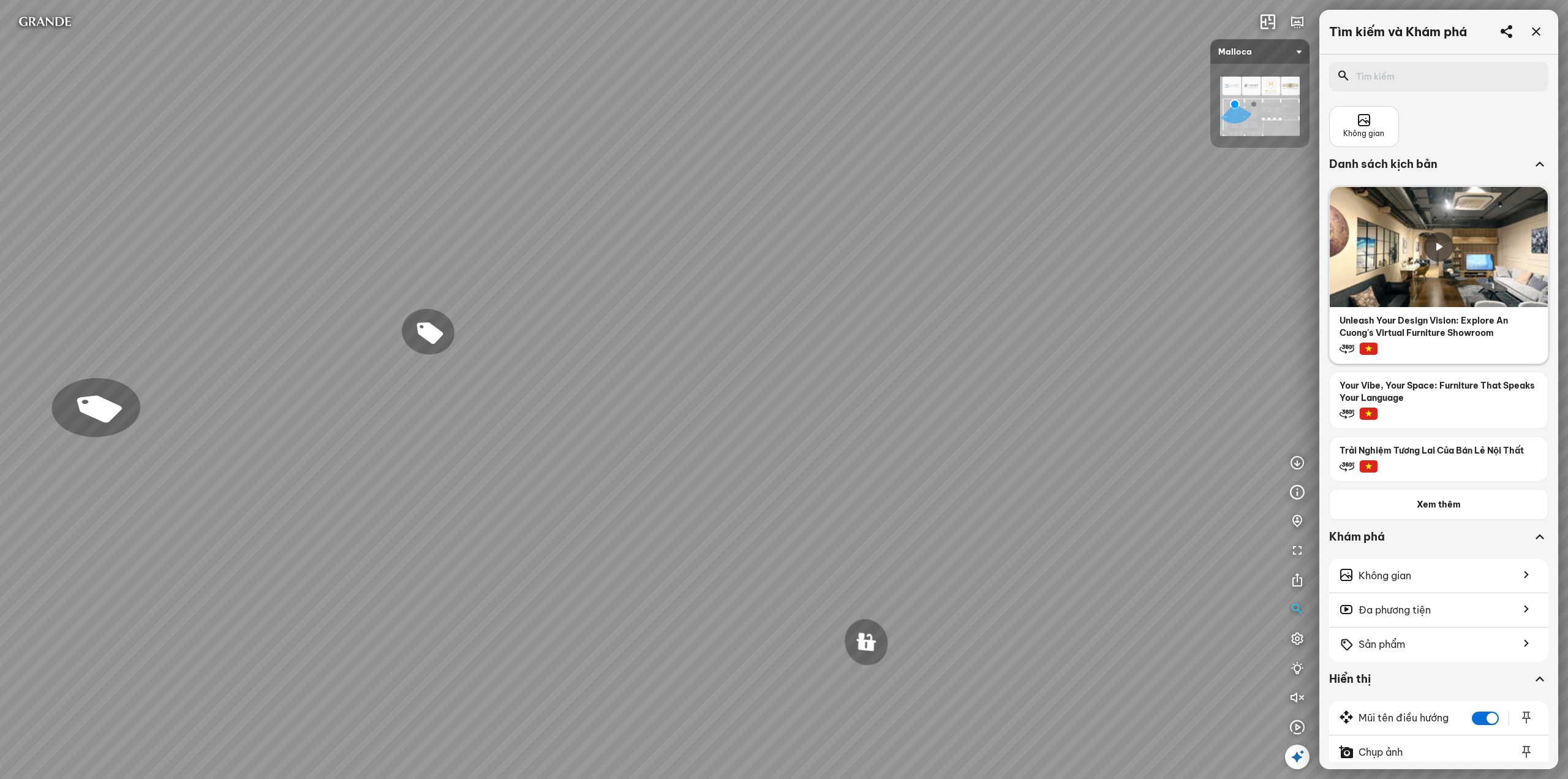
scroll to position [10535, 0]
click at [1387, 138] on div "Không gian" at bounding box center [1364, 127] width 70 height 41
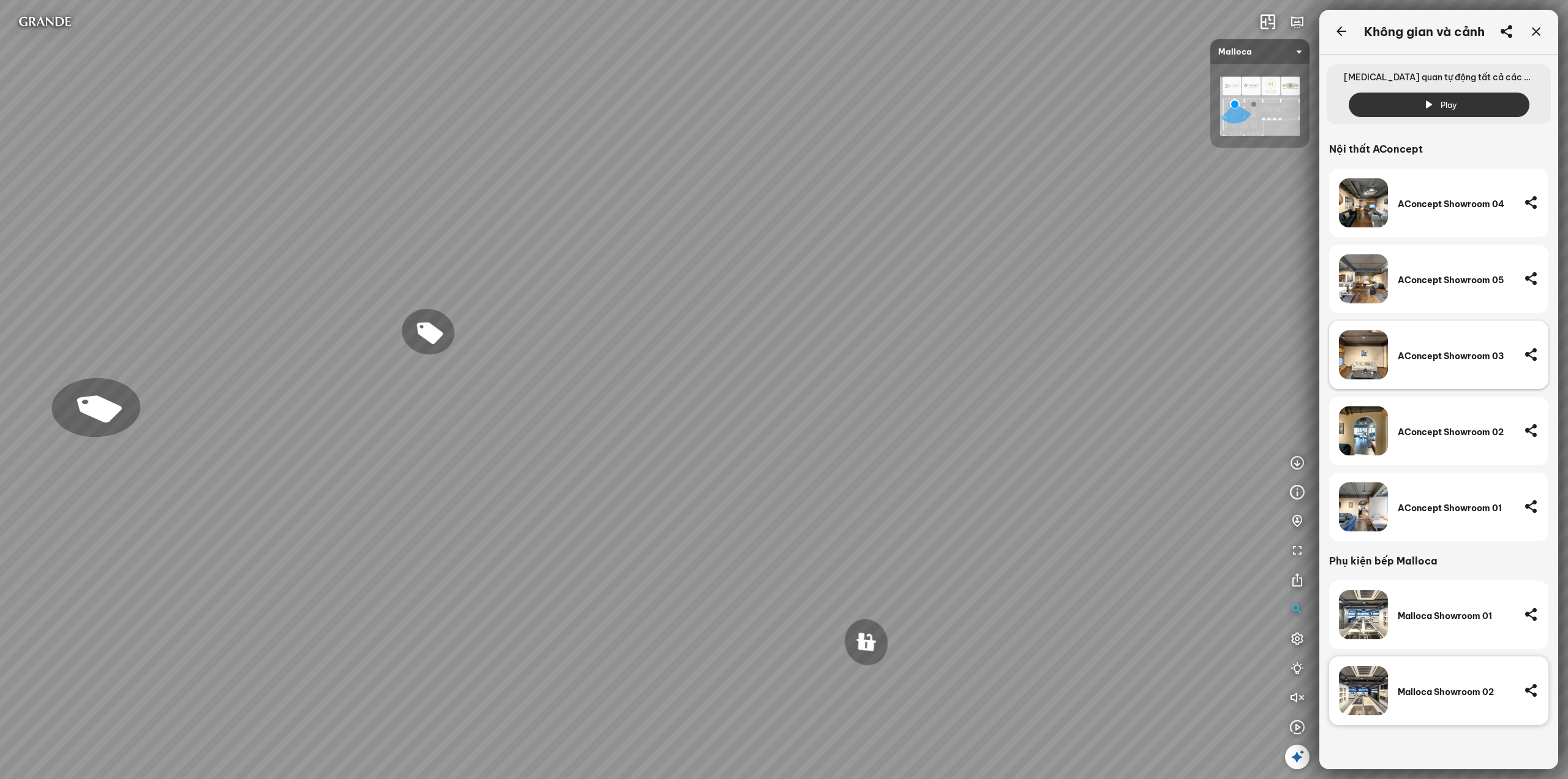
click at [1423, 357] on div "AConcept Showroom 03" at bounding box center [1456, 356] width 117 height 11
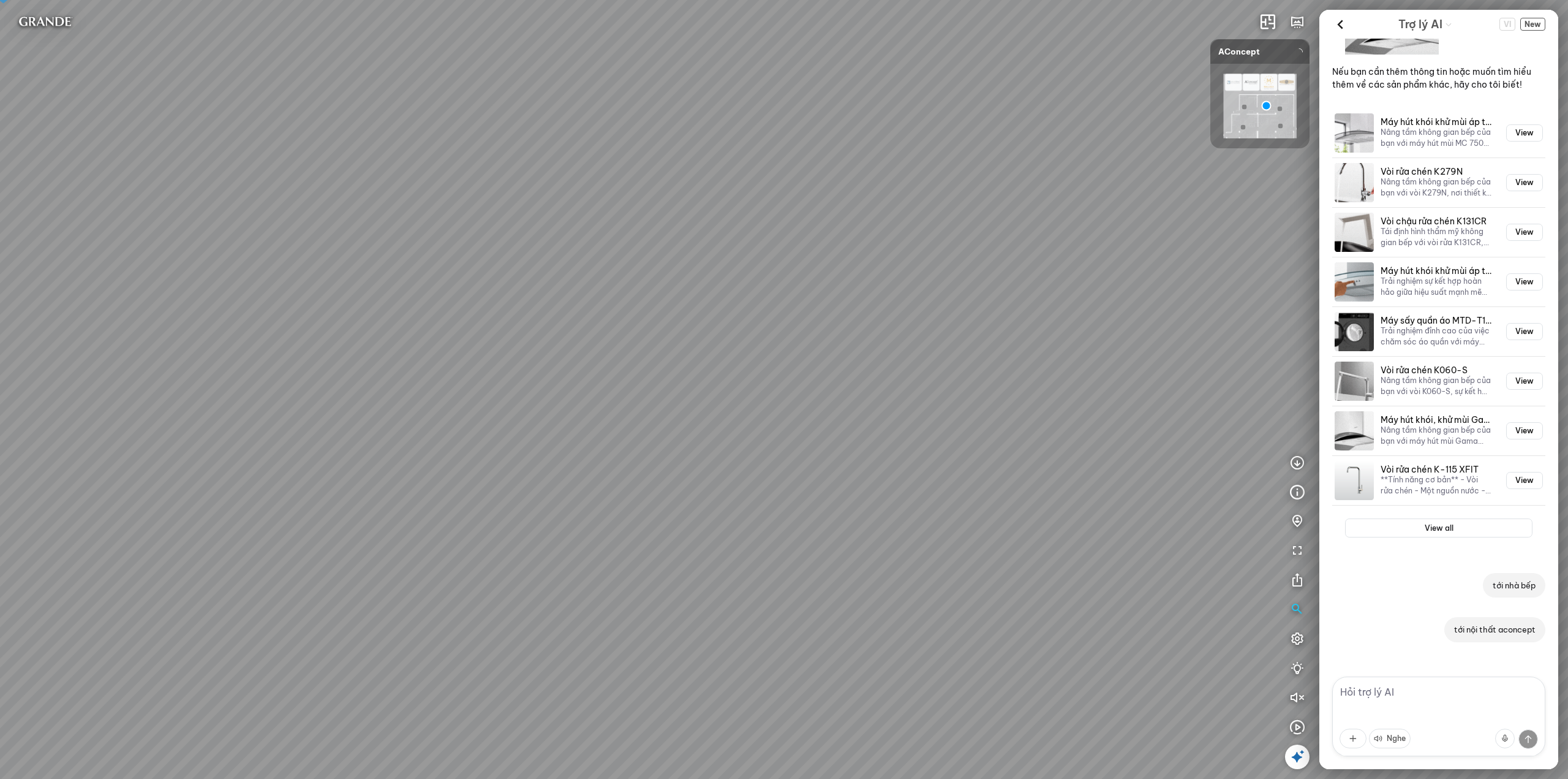
scroll to position [786, 0]
click at [1379, 697] on textarea at bounding box center [1438, 716] width 214 height 79
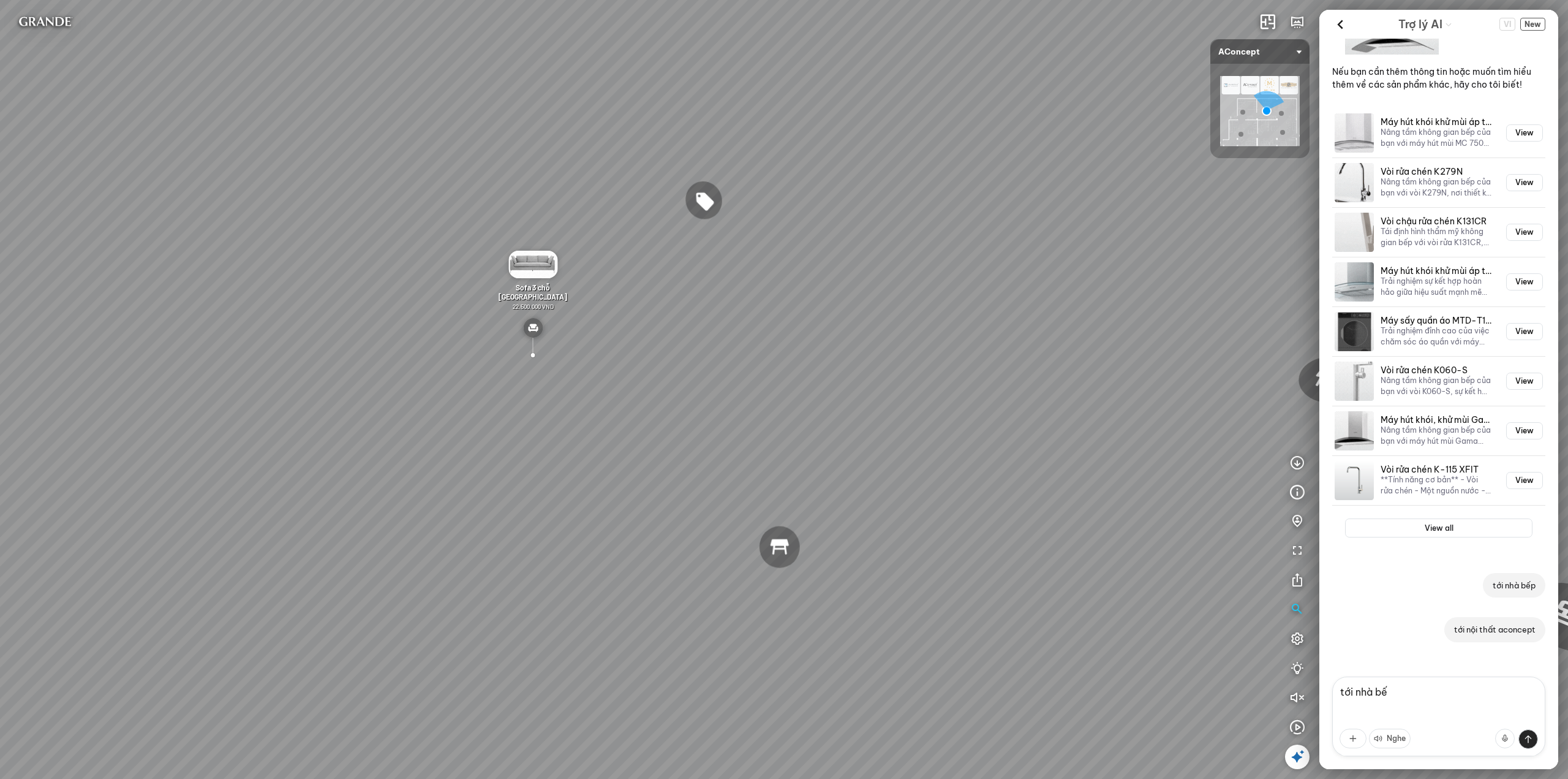
type textarea "tới nhà bếp"
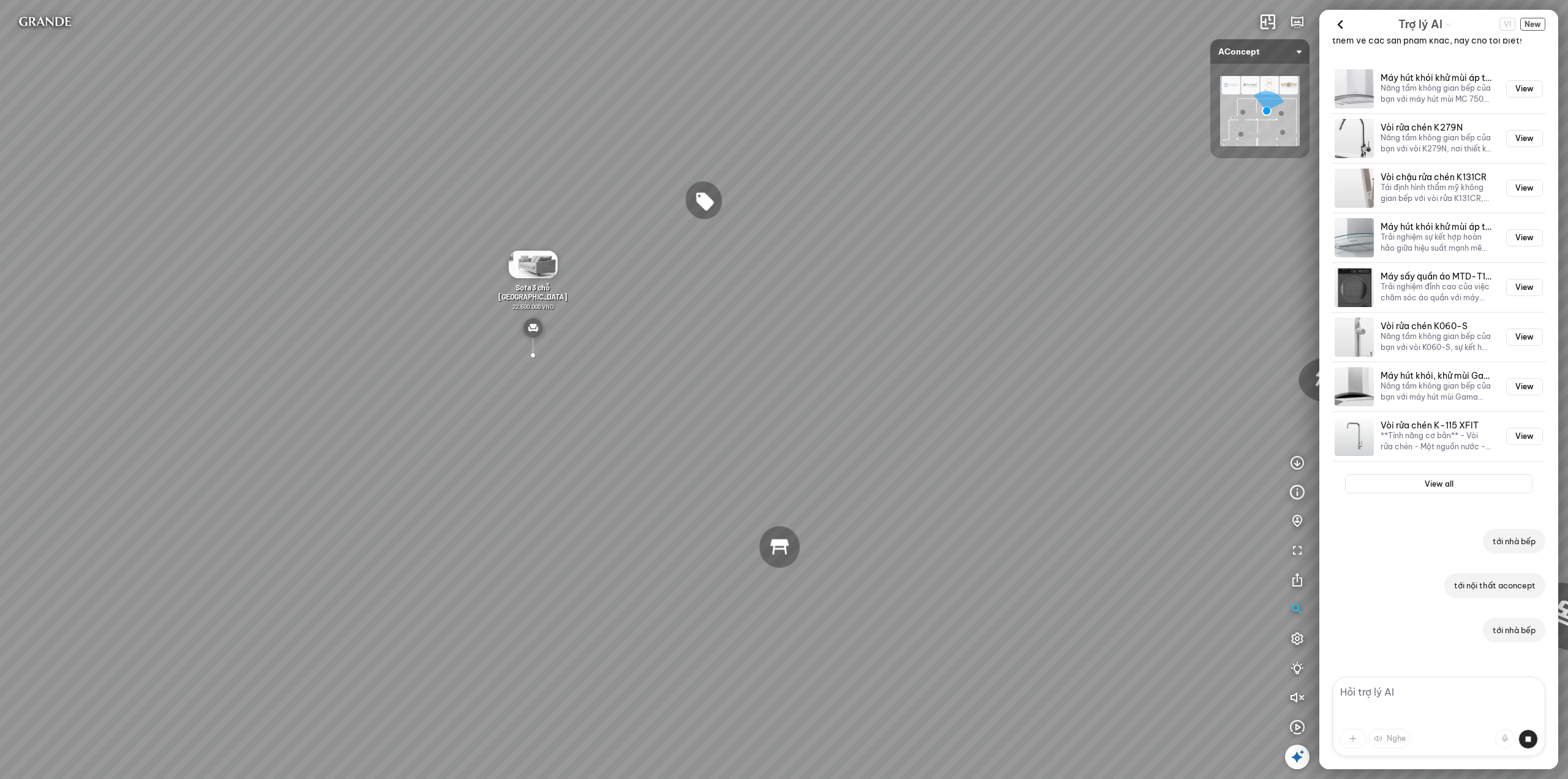
scroll to position [830, 0]
drag, startPoint x: 1094, startPoint y: 607, endPoint x: 761, endPoint y: 521, distance: 343.9
click at [778, 523] on div "Tranh in Thành phố 7.000.000 VND Bàn làm việc [PERSON_NAME] 7.300.000 VND Gối T…" at bounding box center [784, 389] width 1568 height 779
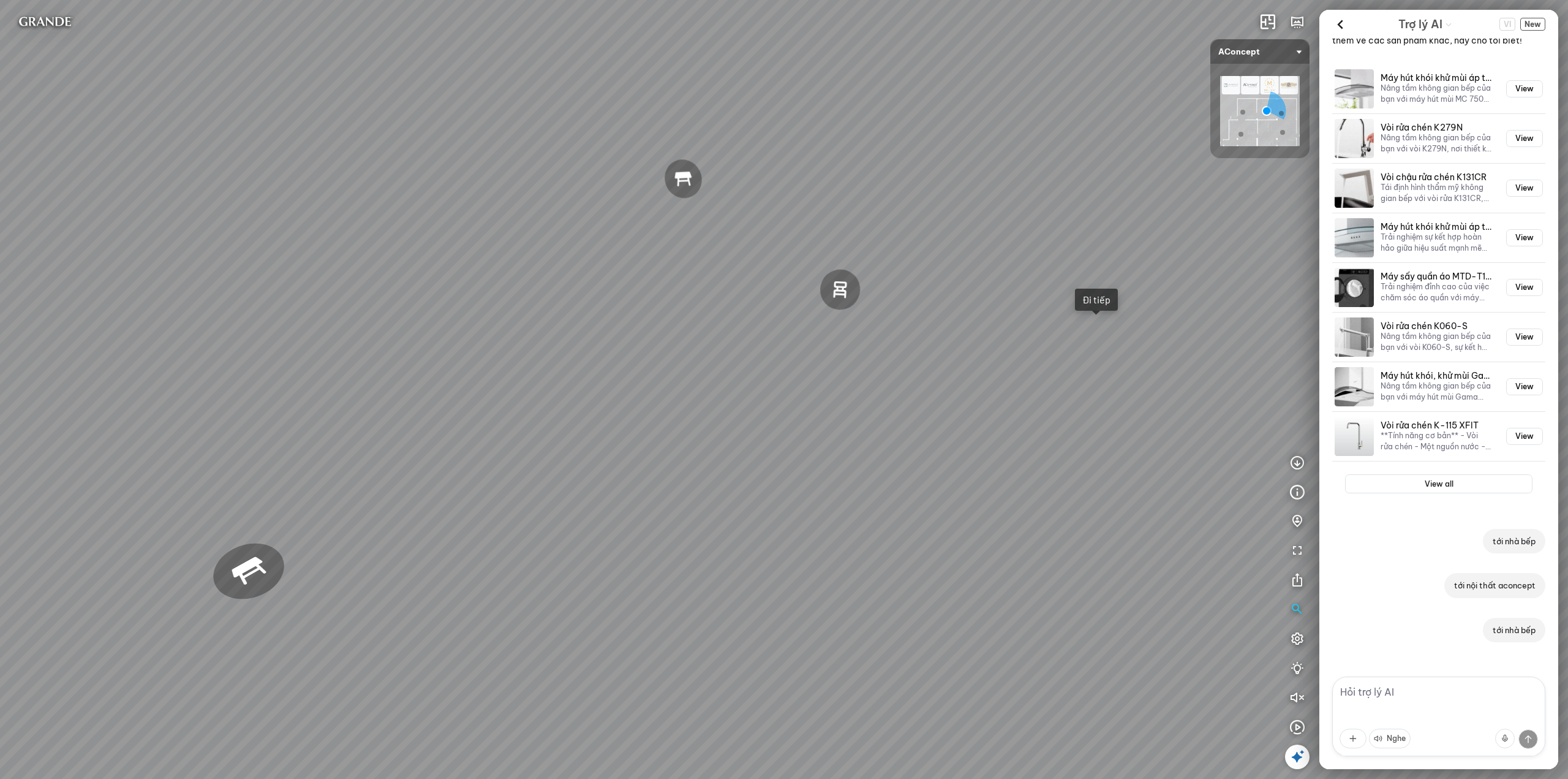
drag, startPoint x: 974, startPoint y: 563, endPoint x: 980, endPoint y: 542, distance: 21.8
click at [928, 617] on div "Tranh in Thành phố 7.000.000 VND Bàn làm việc [PERSON_NAME] 7.300.000 VND Gối T…" at bounding box center [784, 389] width 1568 height 779
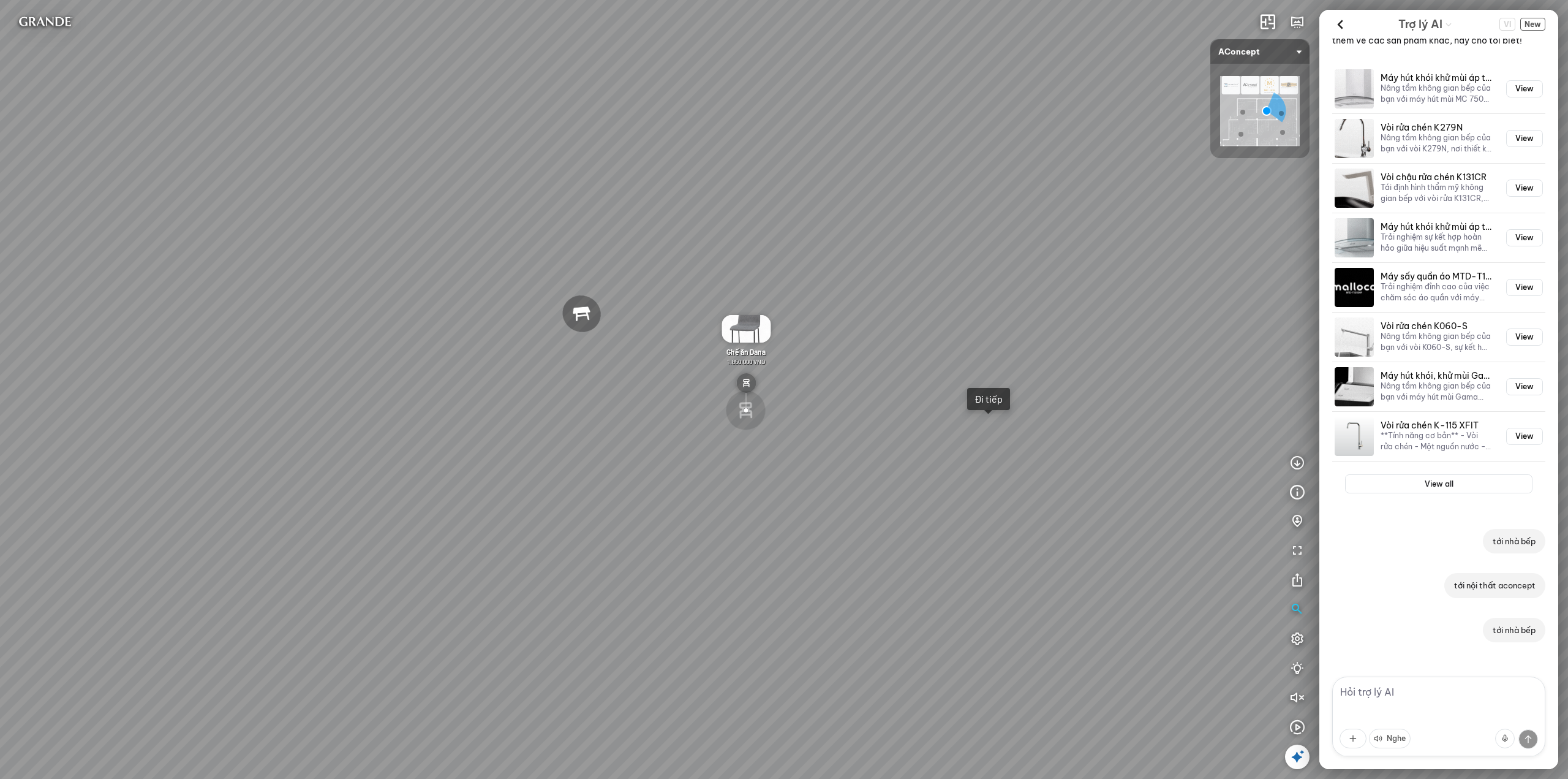
click at [1000, 440] on div "Tranh in Thành phố 7.000.000 VND Bàn làm việc [PERSON_NAME] 7.300.000 VND Gối T…" at bounding box center [784, 389] width 1568 height 779
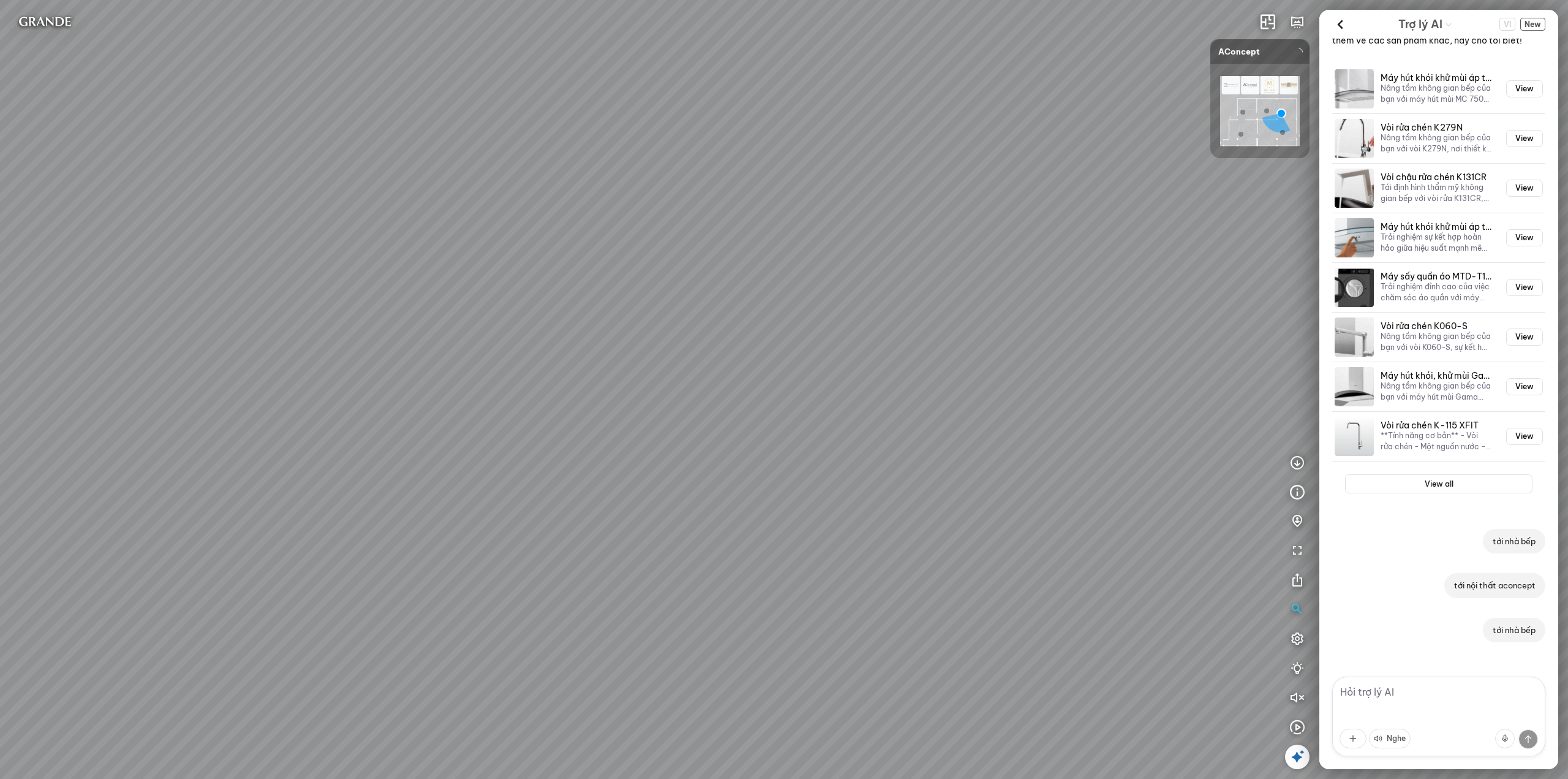
click at [1362, 694] on textarea at bounding box center [1438, 716] width 214 height 79
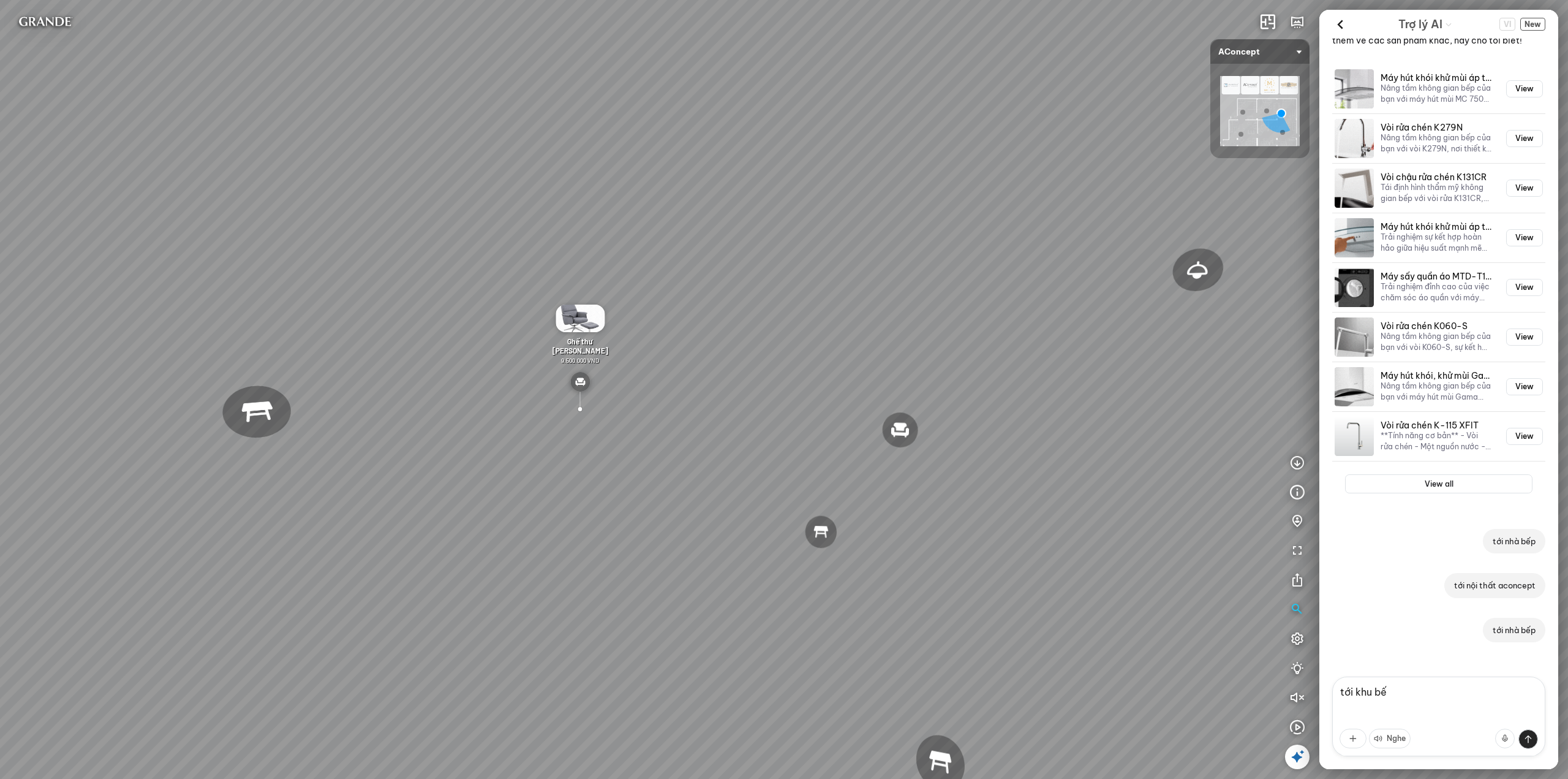
type textarea "tới khu bếp"
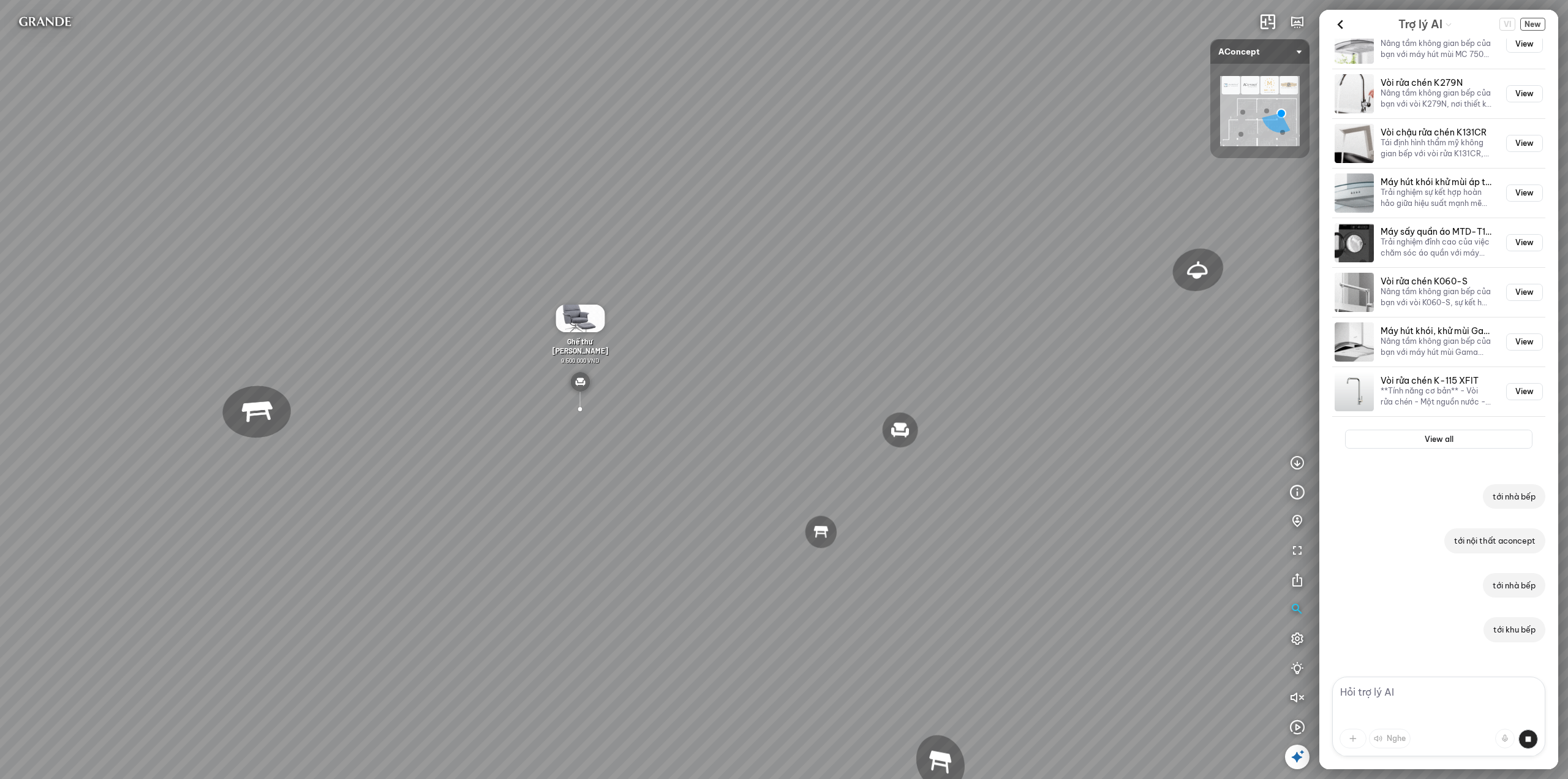
scroll to position [875, 0]
type textarea "t"
type textarea "danh sách ghế"
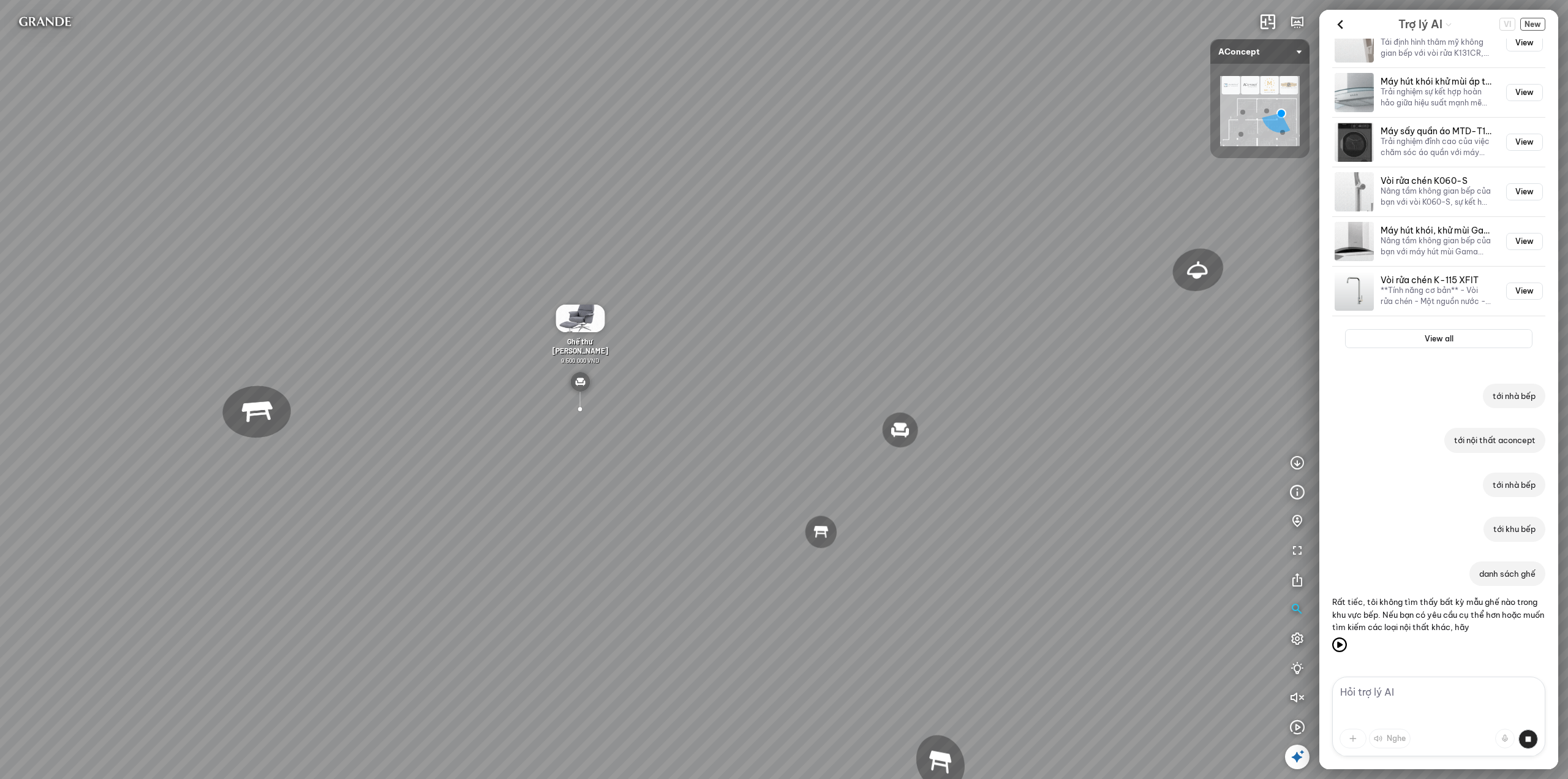
scroll to position [988, 0]
click at [1339, 23] on icon at bounding box center [1340, 24] width 19 height 19
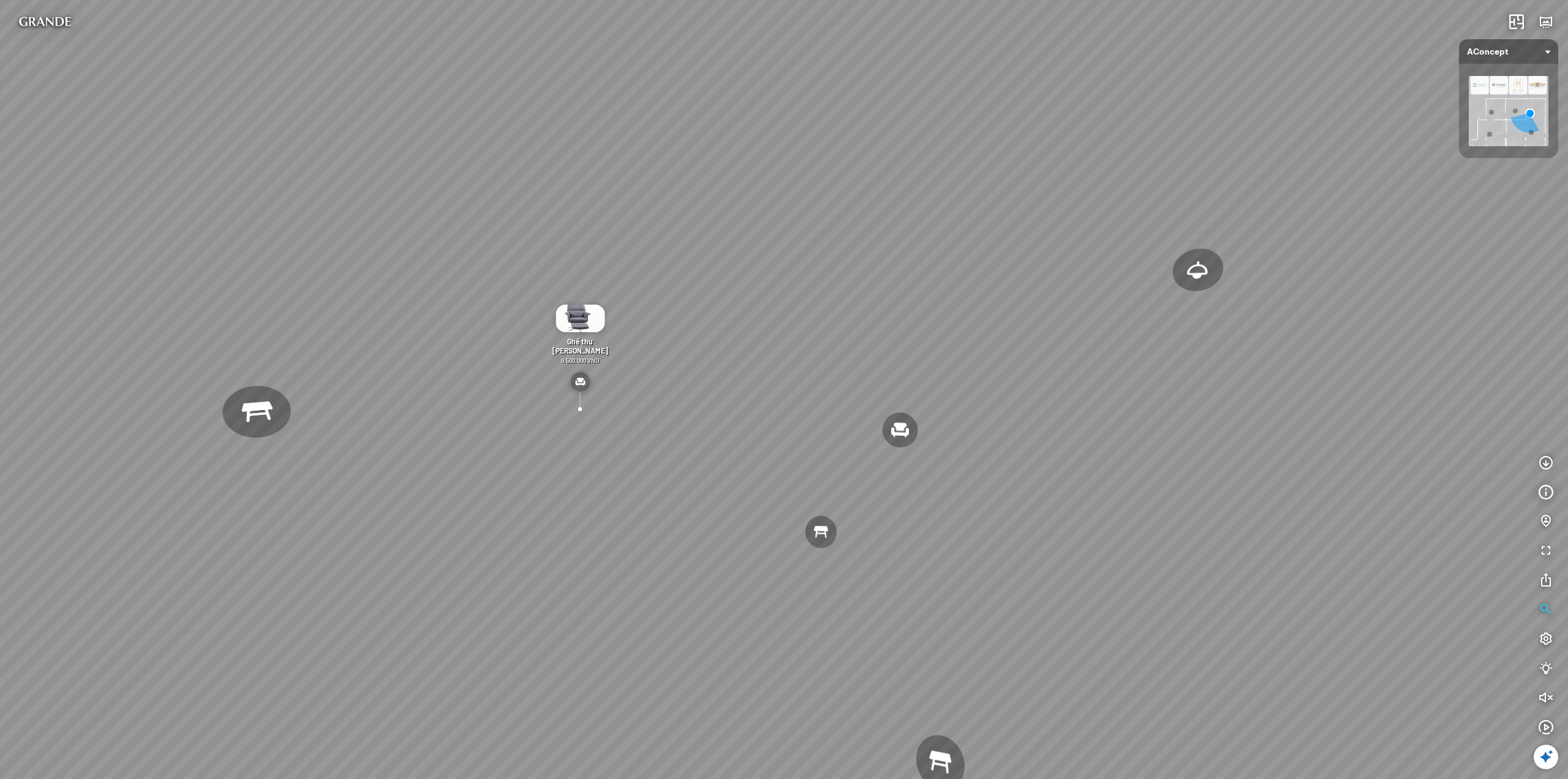
scroll to position [11559, 0]
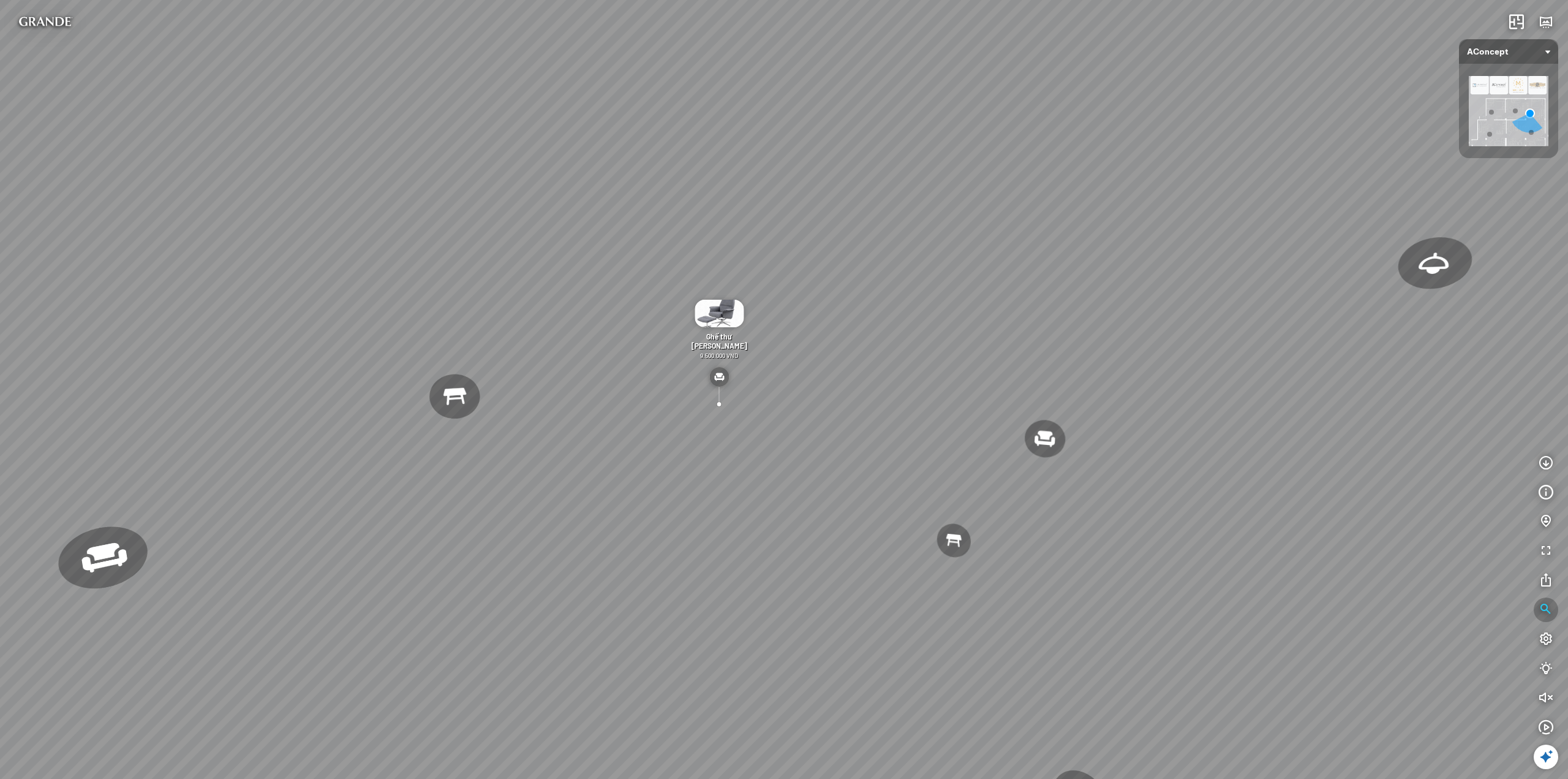
click at [1541, 611] on icon "button" at bounding box center [1547, 610] width 15 height 15
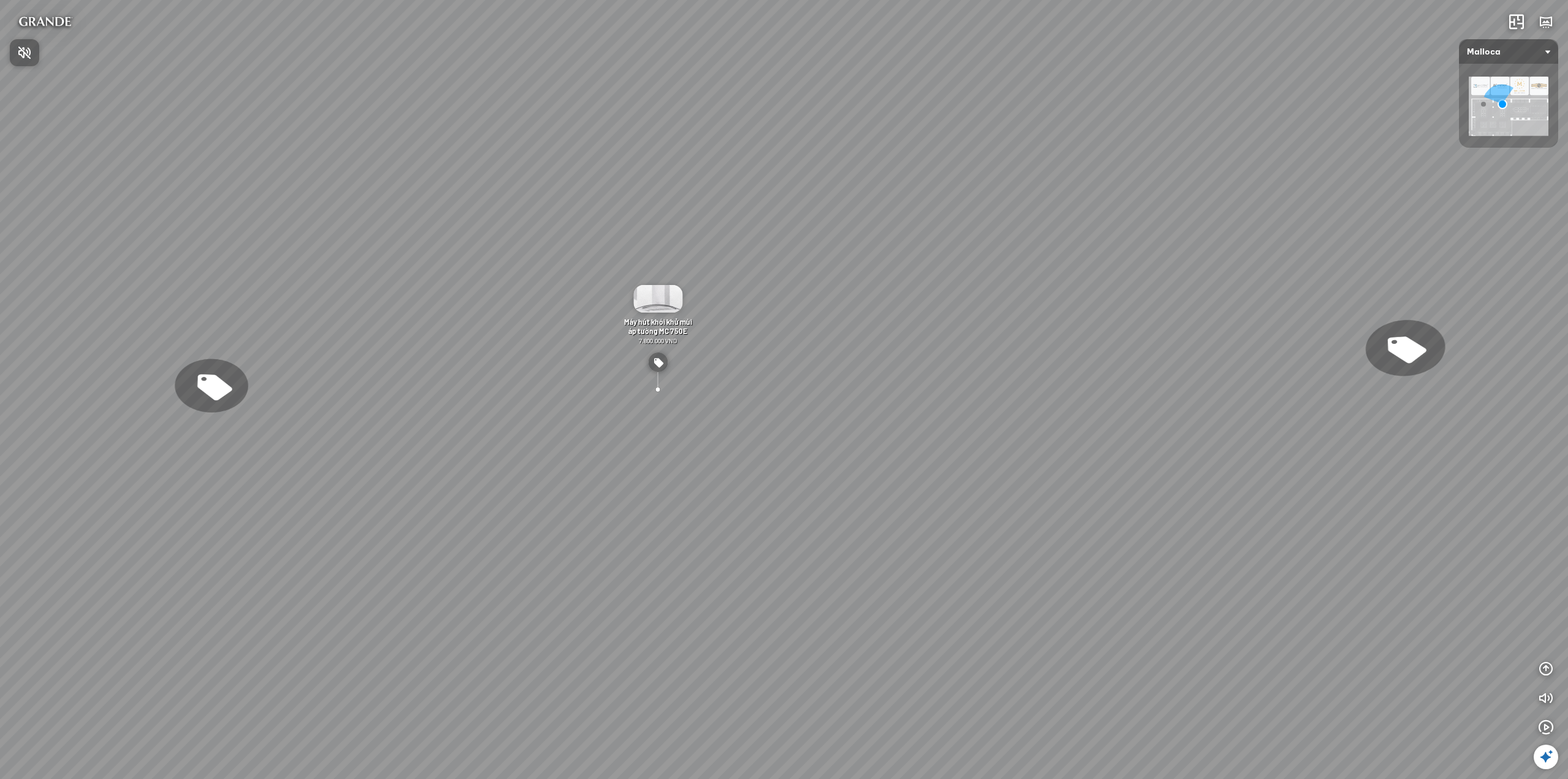
scroll to position [1748, 0]
